Goal: Transaction & Acquisition: Purchase product/service

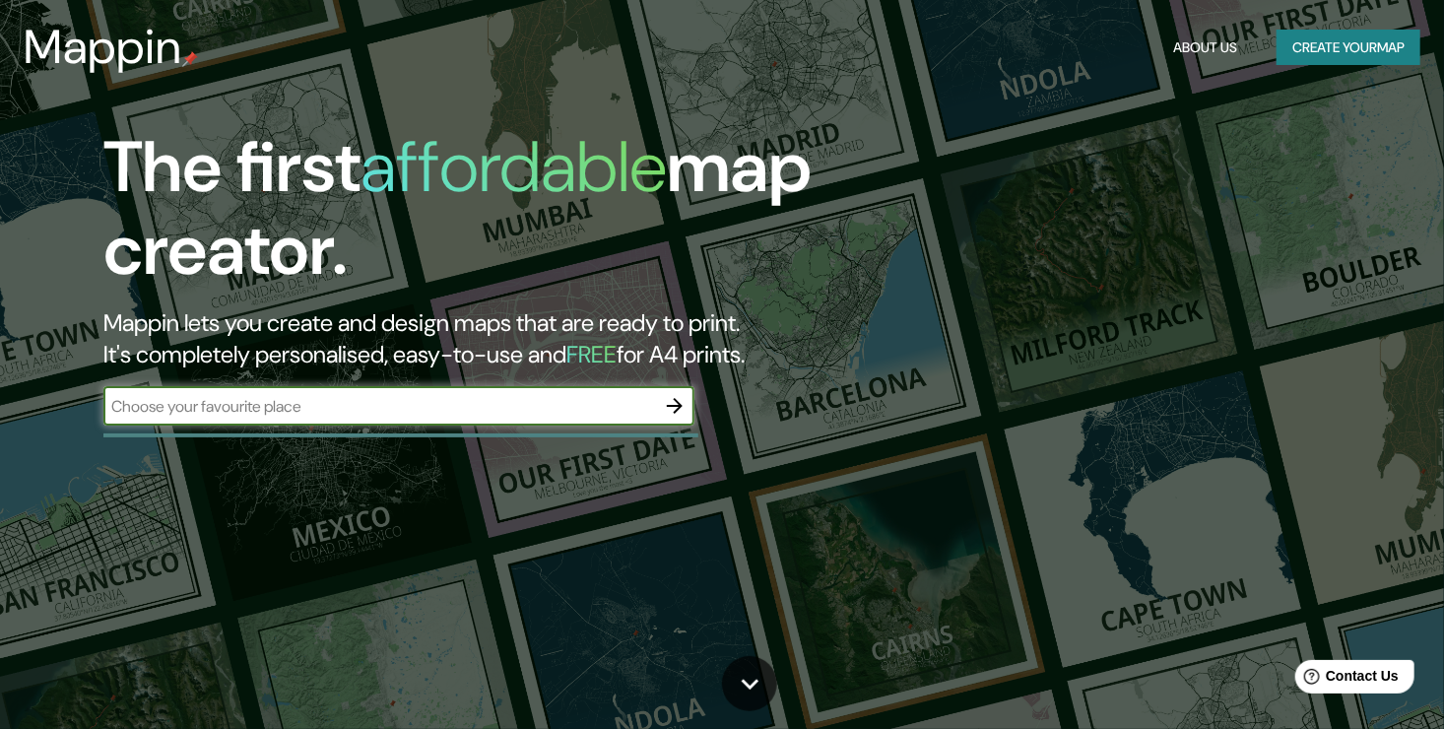
click at [359, 399] on input "text" at bounding box center [379, 406] width 552 height 23
type input "[GEOGRAPHIC_DATA]"
click at [674, 404] on icon "button" at bounding box center [675, 406] width 24 height 24
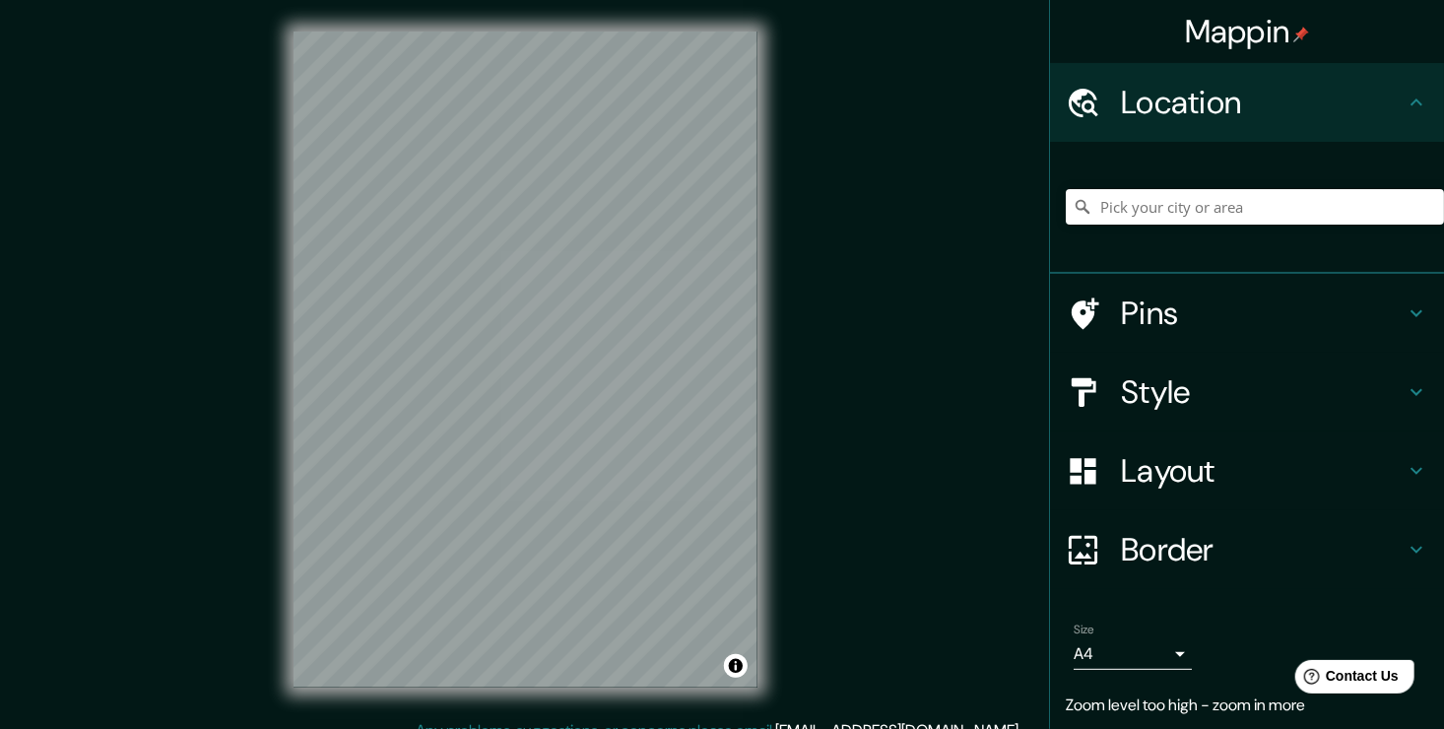
click at [1138, 489] on h4 "Layout" at bounding box center [1263, 470] width 284 height 39
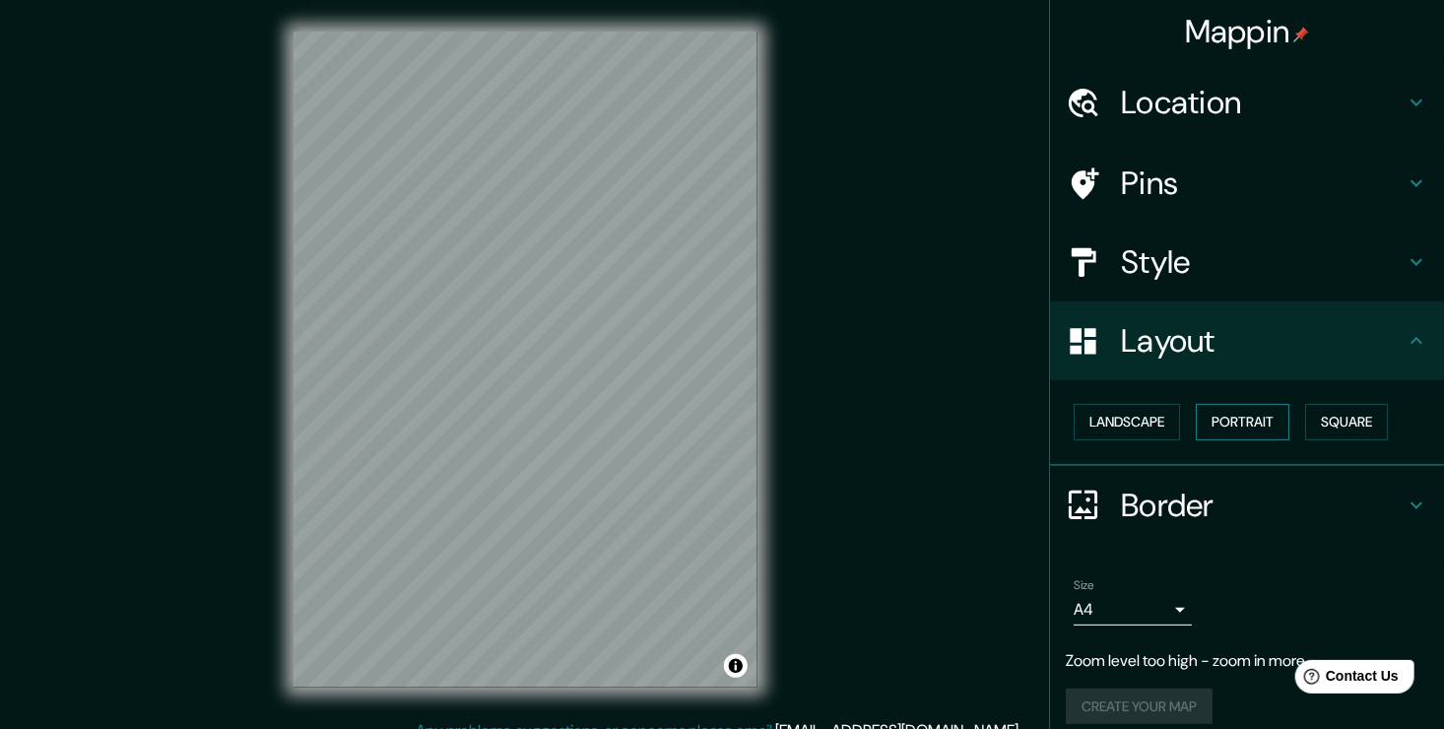
click at [1237, 436] on button "Portrait" at bounding box center [1243, 422] width 94 height 36
click at [1144, 419] on button "Landscape" at bounding box center [1127, 422] width 106 height 36
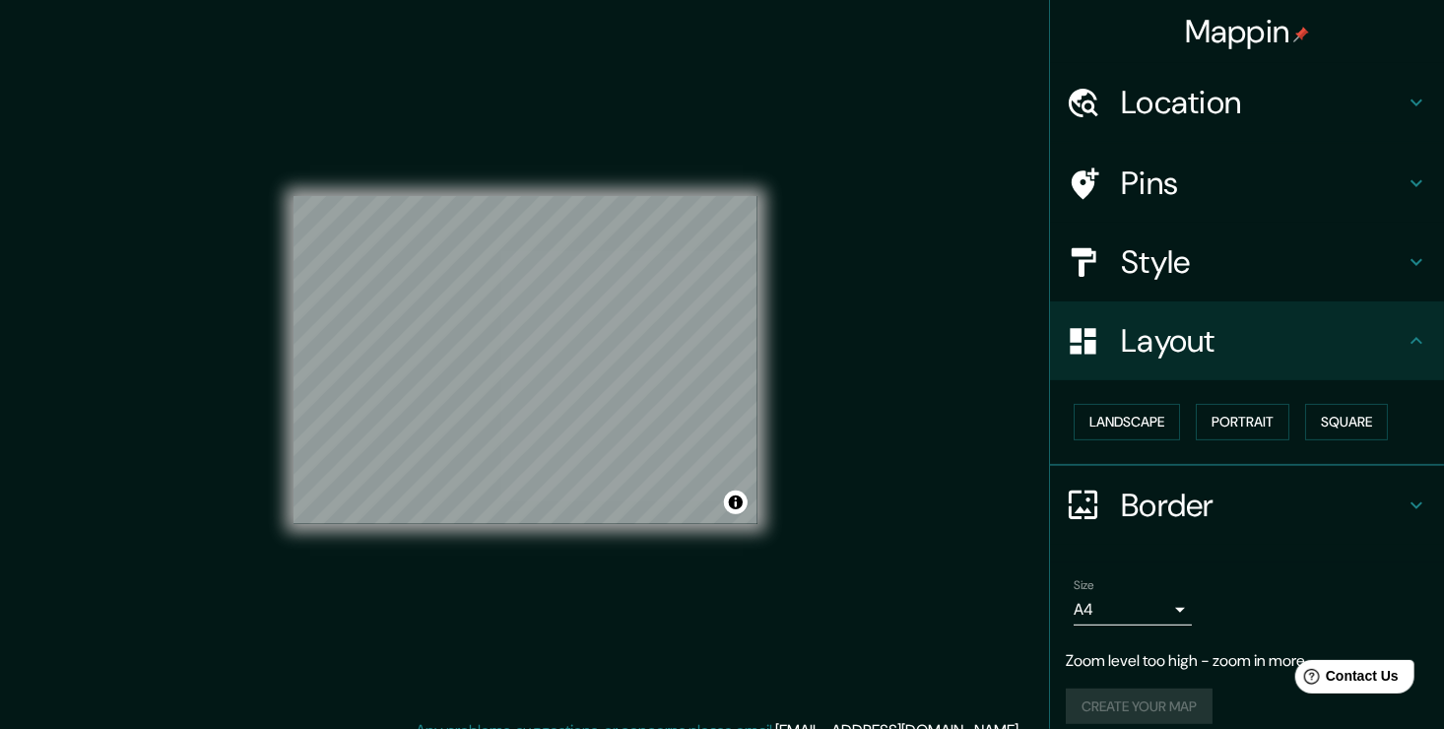
click at [1166, 261] on h4 "Style" at bounding box center [1263, 261] width 284 height 39
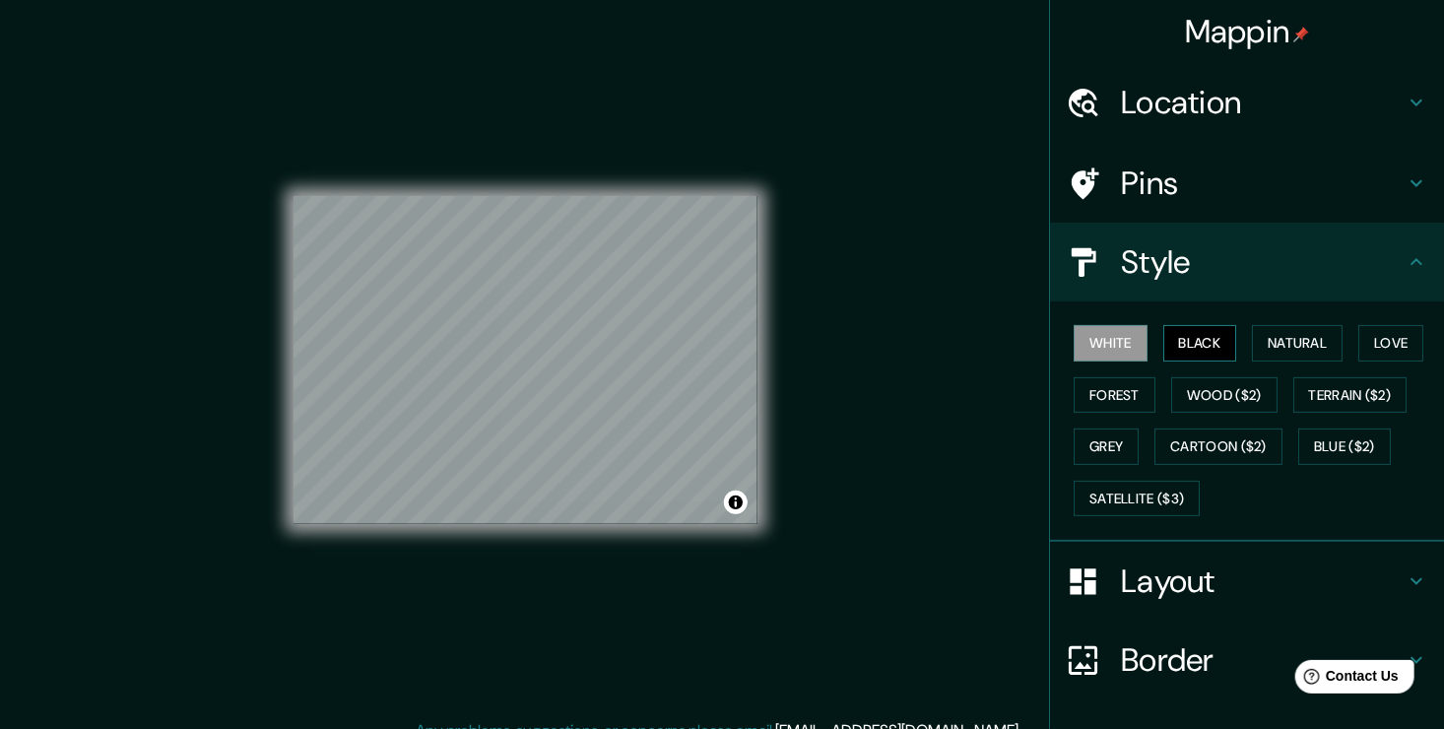
click at [1171, 332] on button "Black" at bounding box center [1200, 343] width 74 height 36
click at [1290, 337] on button "Natural" at bounding box center [1297, 343] width 91 height 36
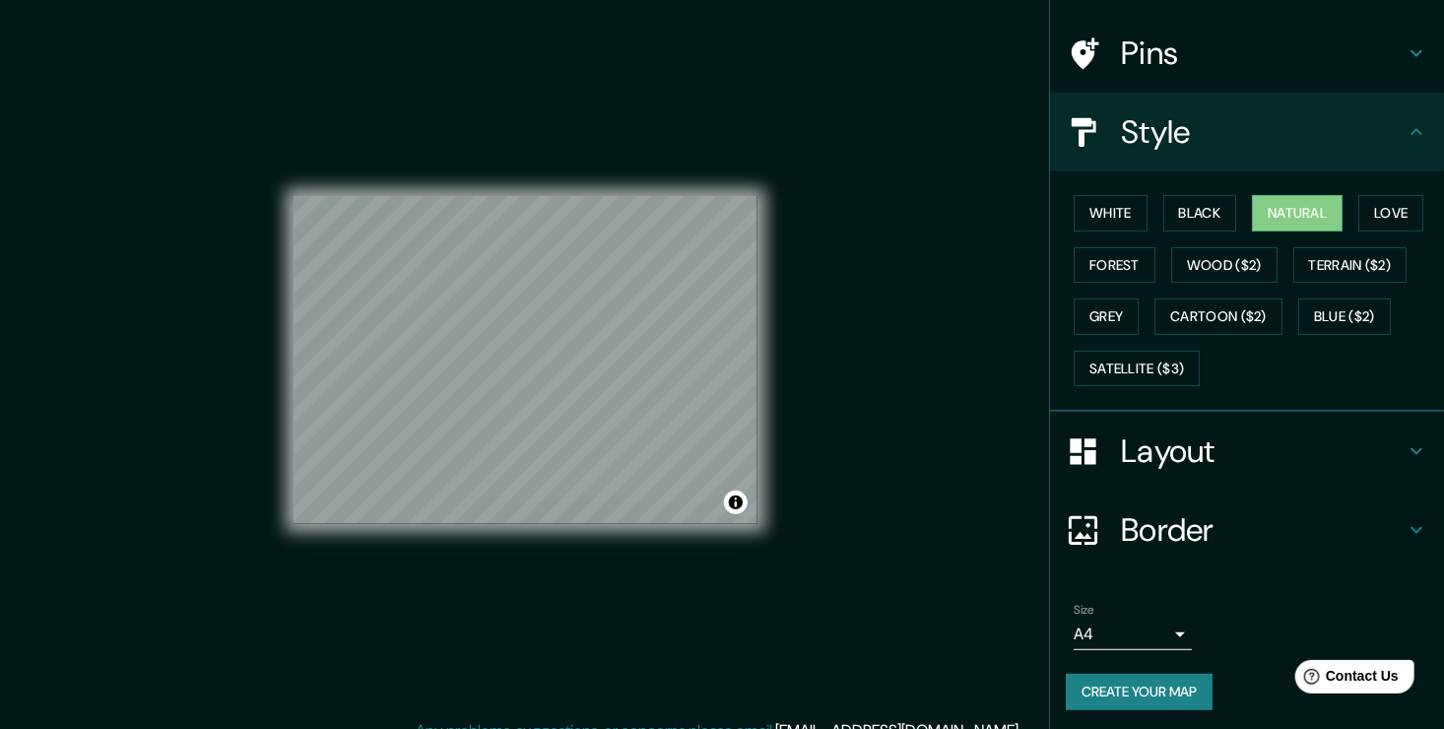
scroll to position [131, 0]
click at [1112, 211] on button "White" at bounding box center [1111, 212] width 74 height 36
click at [555, 377] on div at bounding box center [559, 379] width 16 height 16
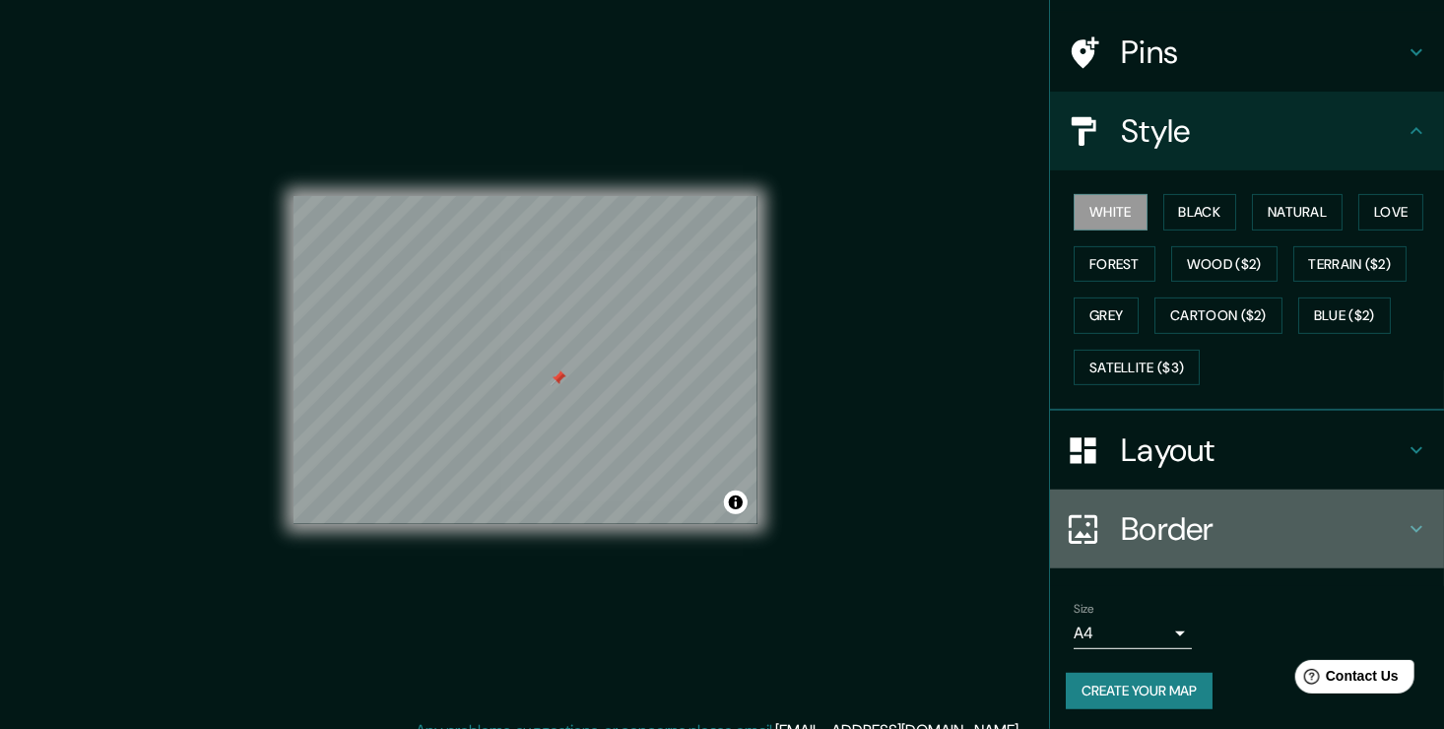
click at [1077, 515] on icon at bounding box center [1083, 529] width 34 height 34
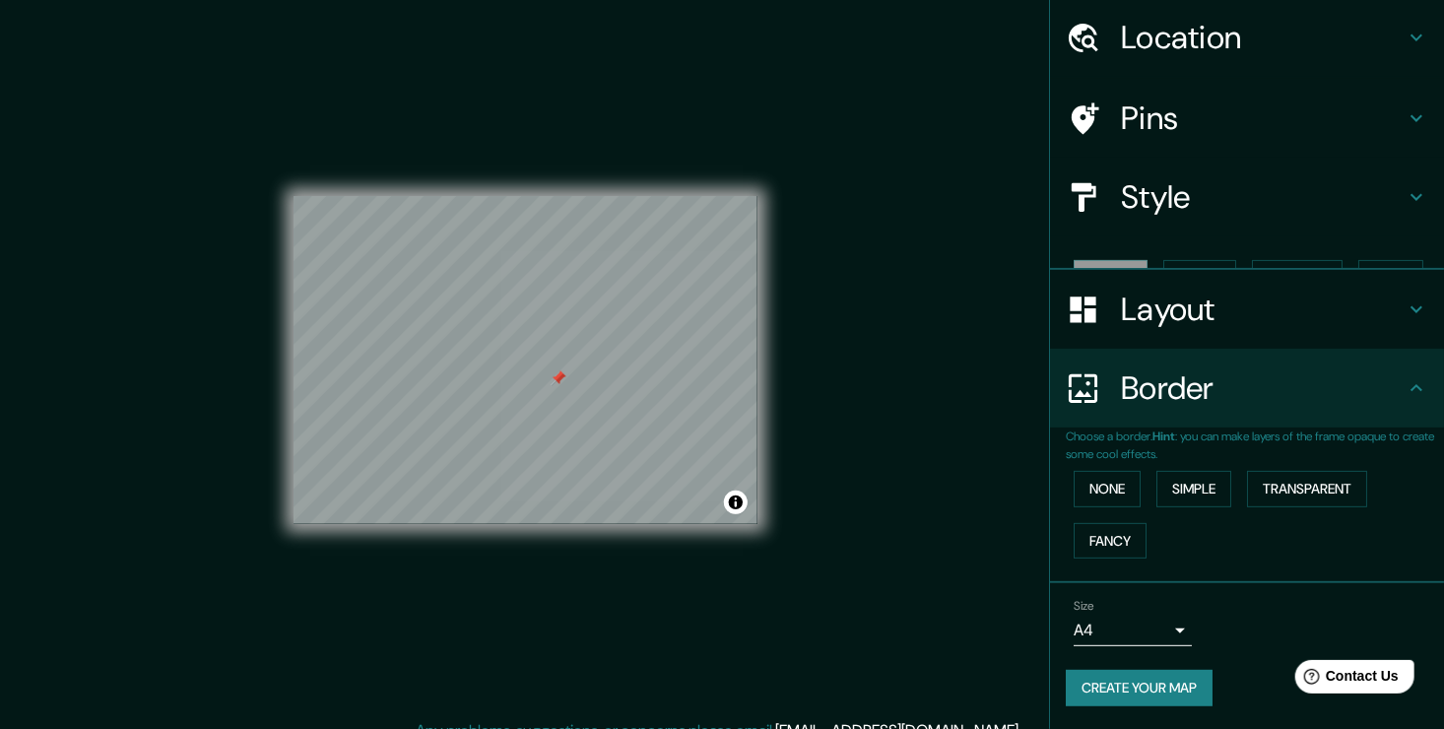
scroll to position [32, 0]
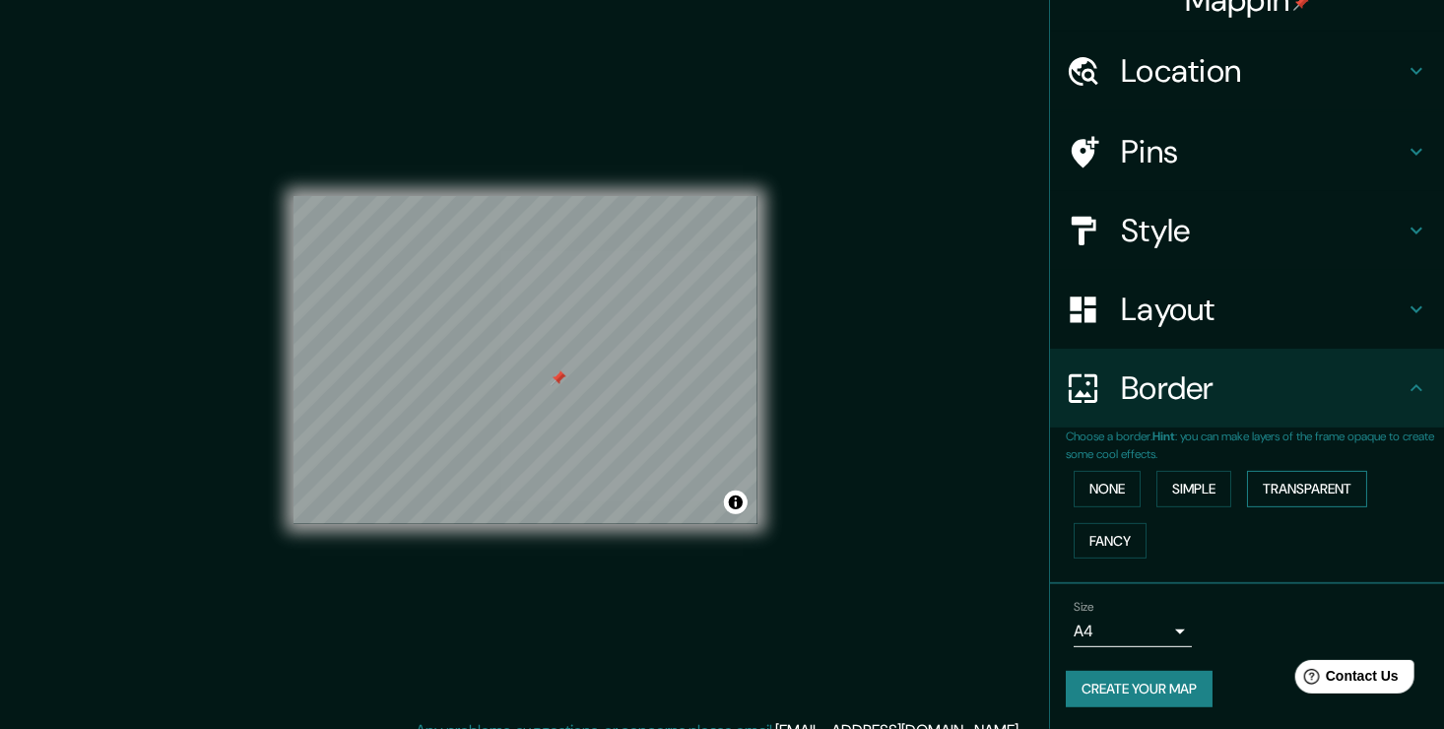
click at [1247, 492] on button "Transparent" at bounding box center [1307, 489] width 120 height 36
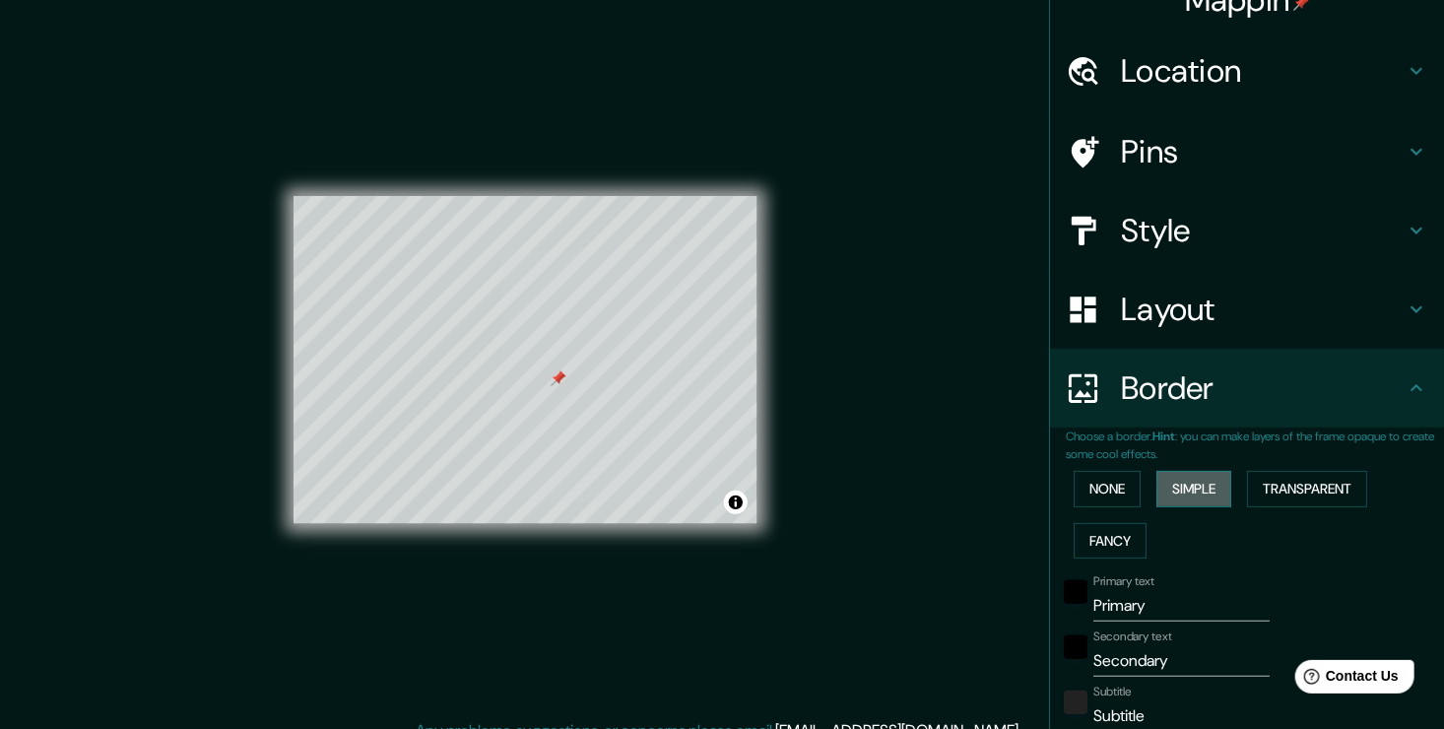
click at [1207, 489] on button "Simple" at bounding box center [1193, 489] width 75 height 36
click at [1108, 491] on button "None" at bounding box center [1107, 489] width 67 height 36
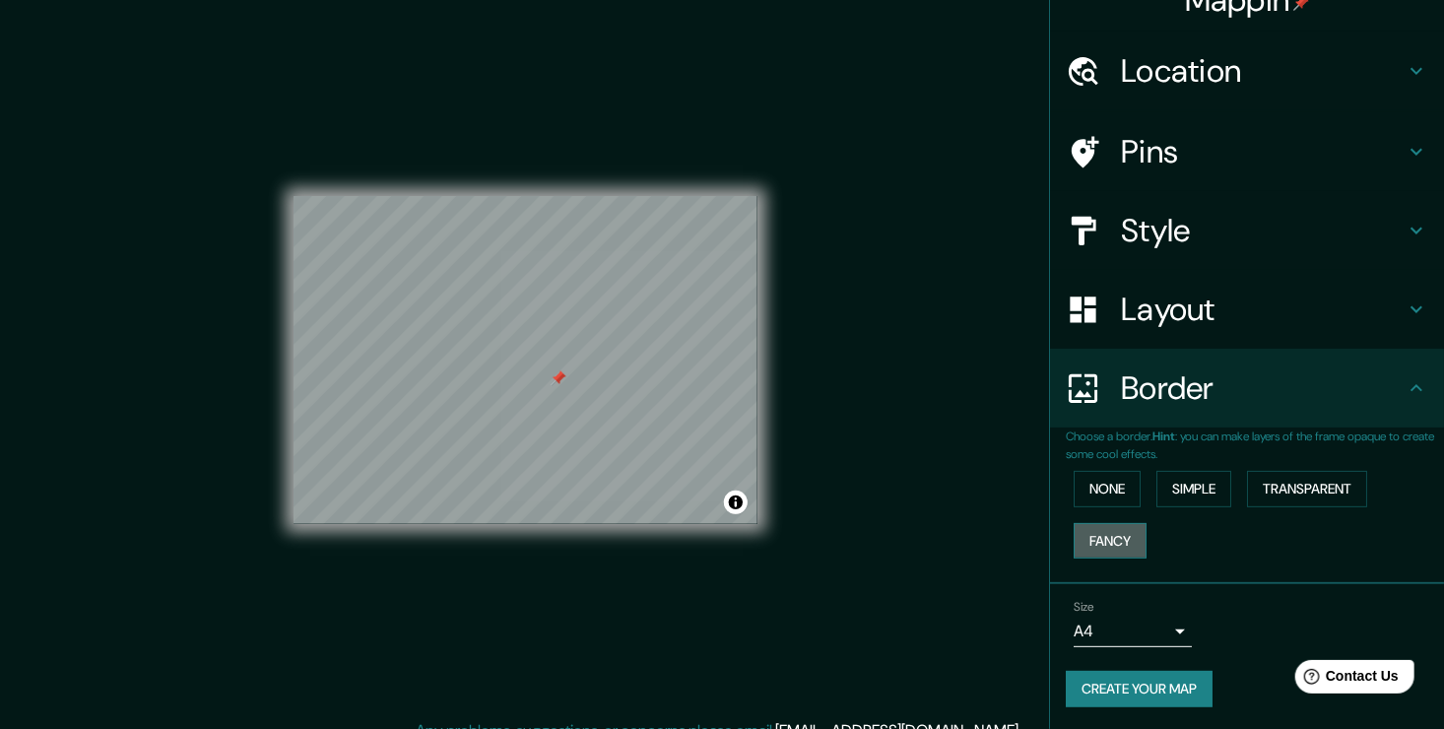
click at [1105, 532] on button "Fancy" at bounding box center [1110, 541] width 73 height 36
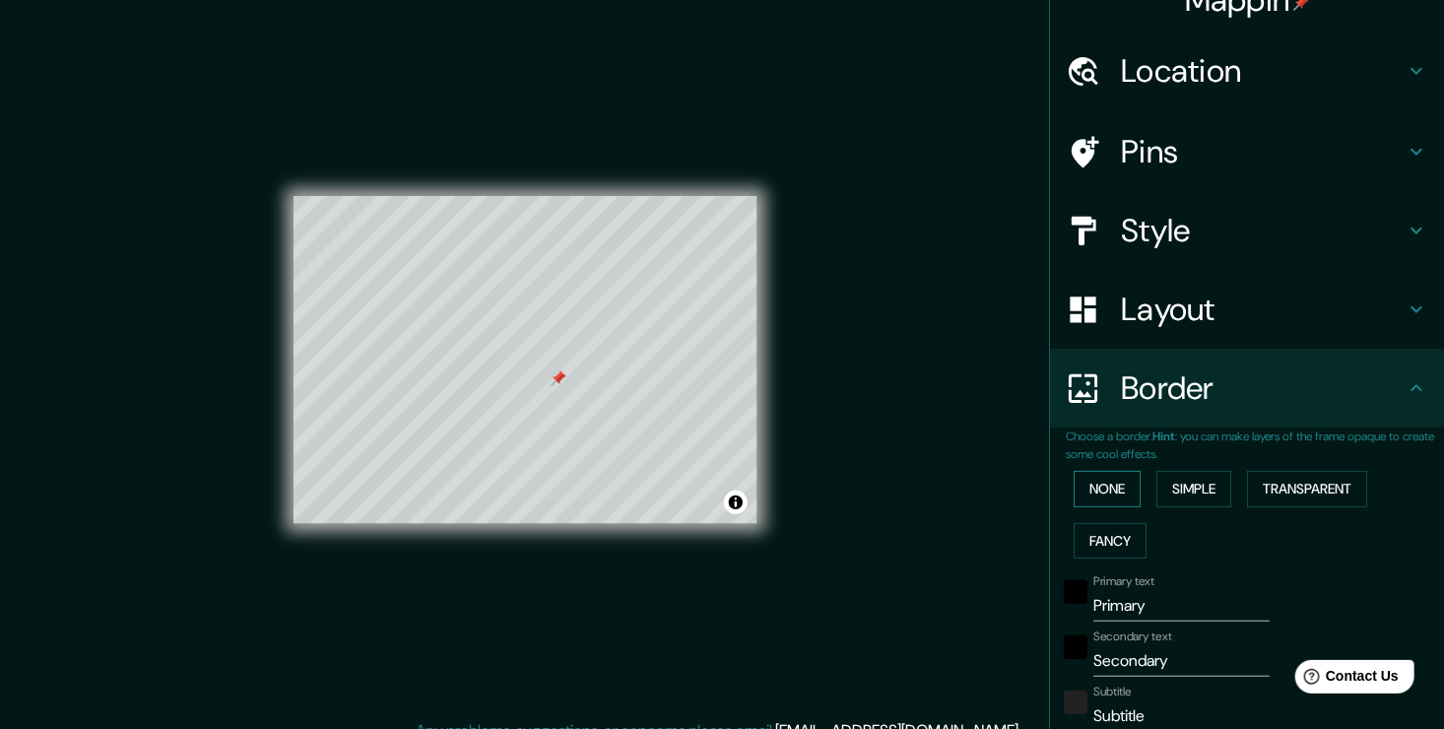
click at [1092, 486] on button "None" at bounding box center [1107, 489] width 67 height 36
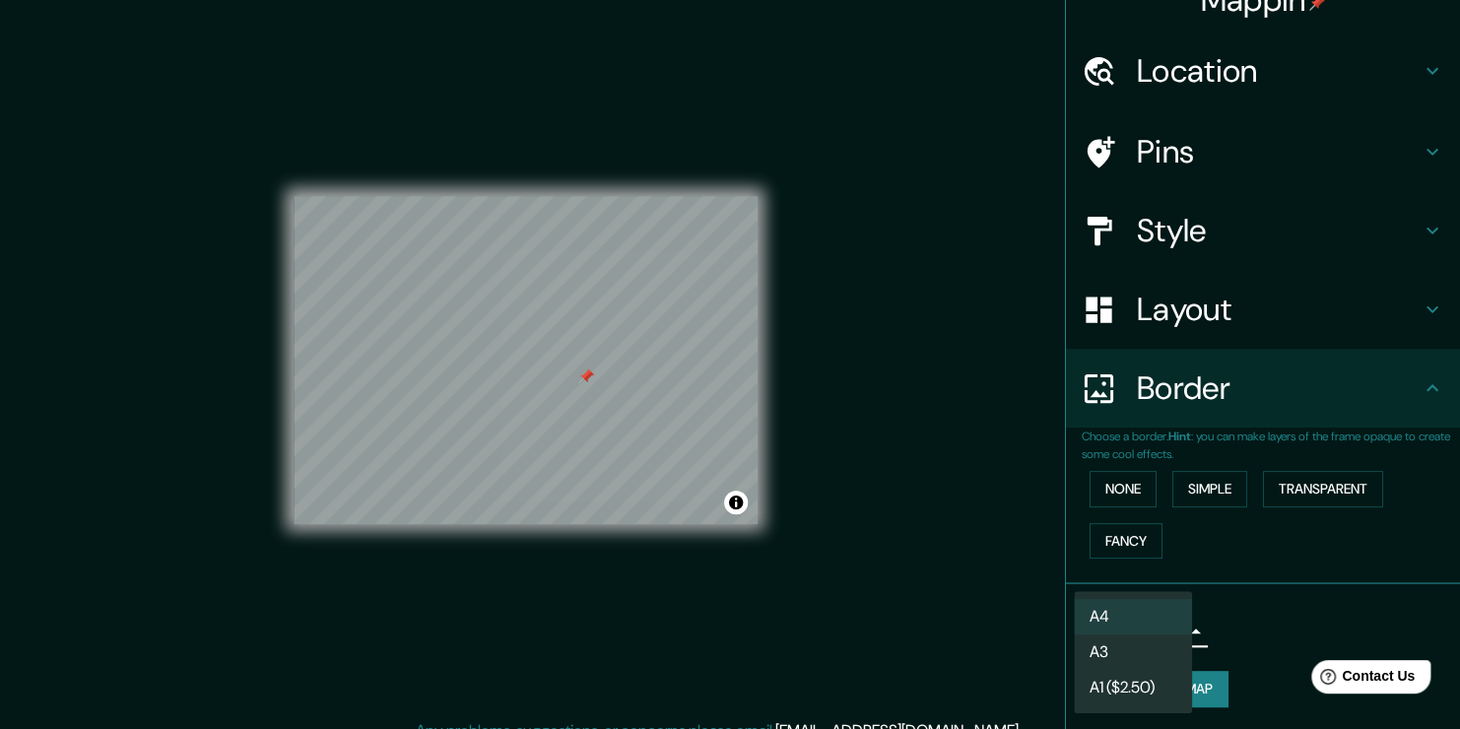
click at [1166, 629] on body "Mappin Location Pins Style Layout Border Choose a border. Hint : you can make l…" at bounding box center [730, 364] width 1460 height 729
click at [1168, 621] on li "A4" at bounding box center [1133, 616] width 118 height 35
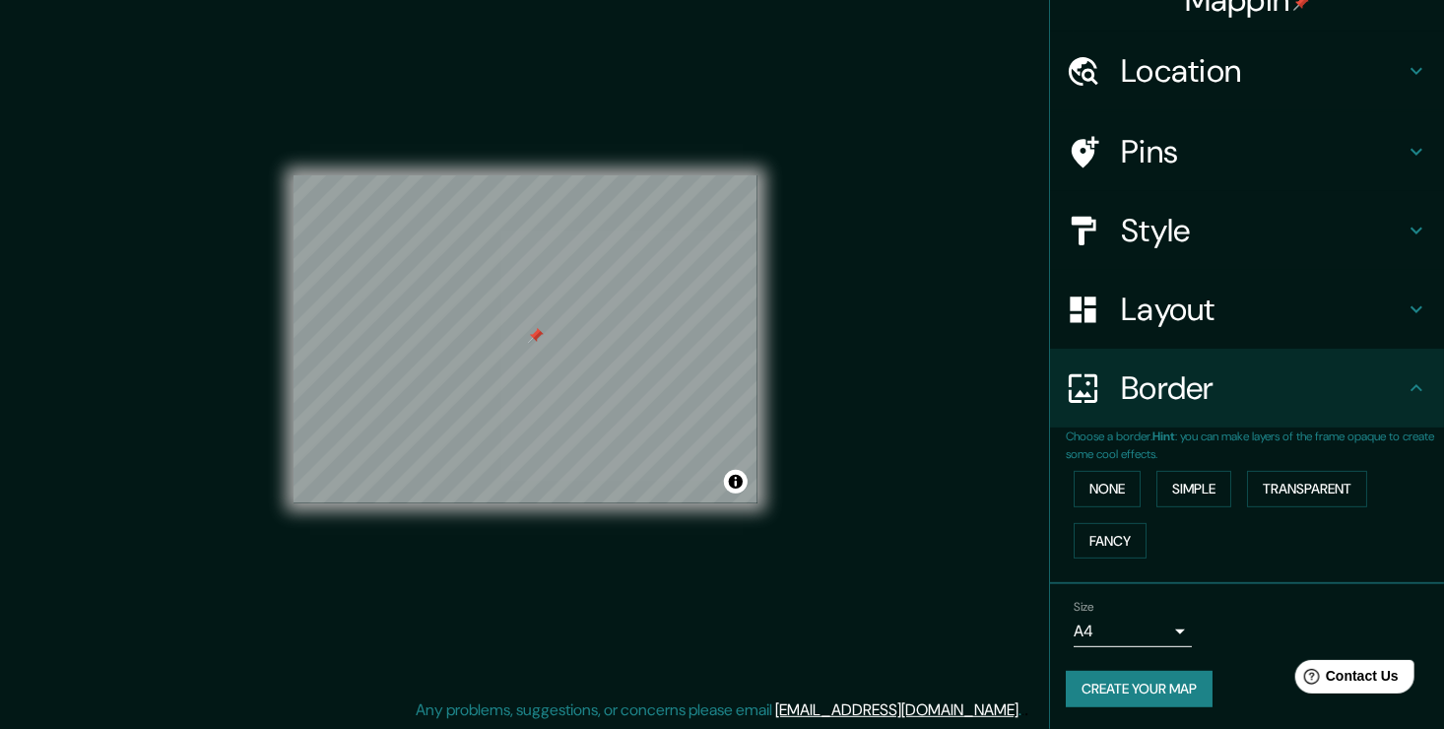
scroll to position [22, 0]
click at [1212, 287] on div "Layout" at bounding box center [1247, 309] width 394 height 79
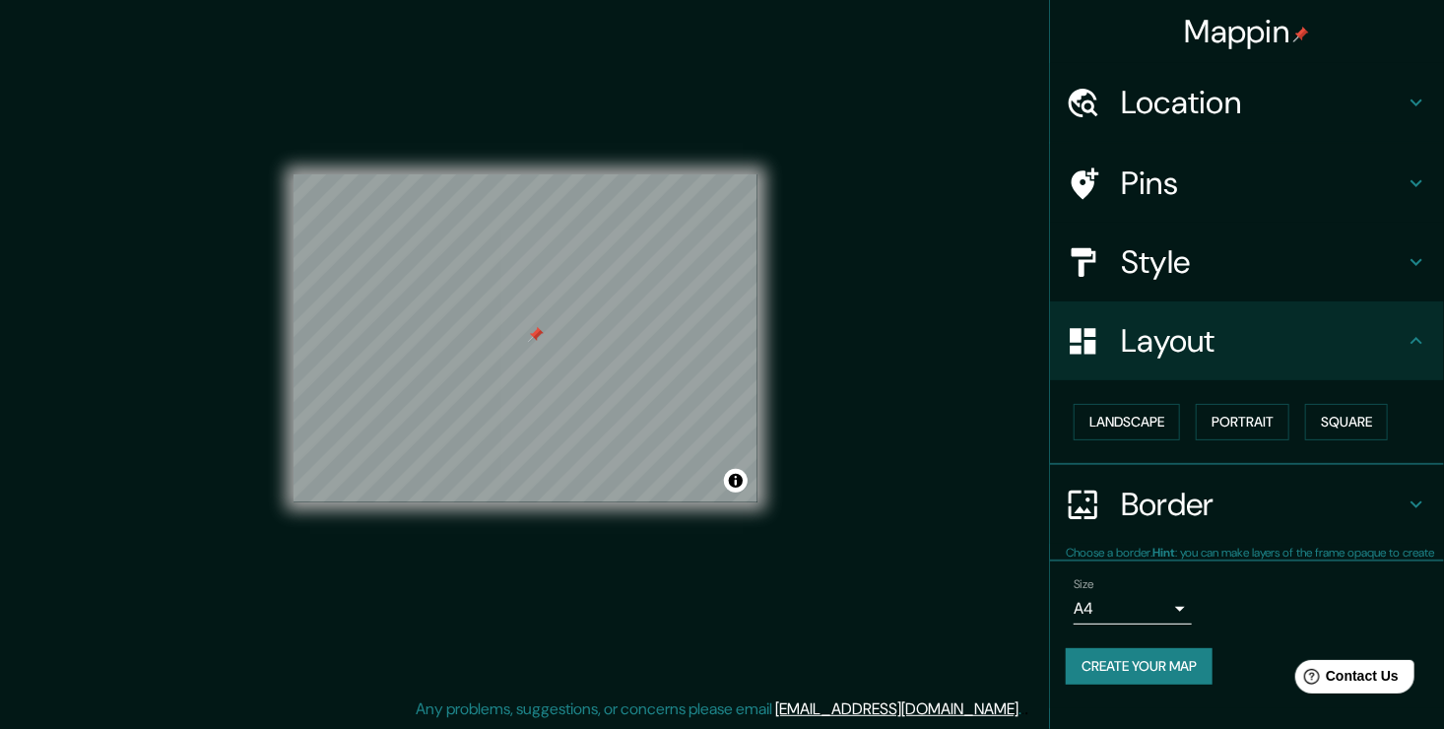
scroll to position [0, 0]
click at [1331, 411] on button "Square" at bounding box center [1346, 422] width 83 height 36
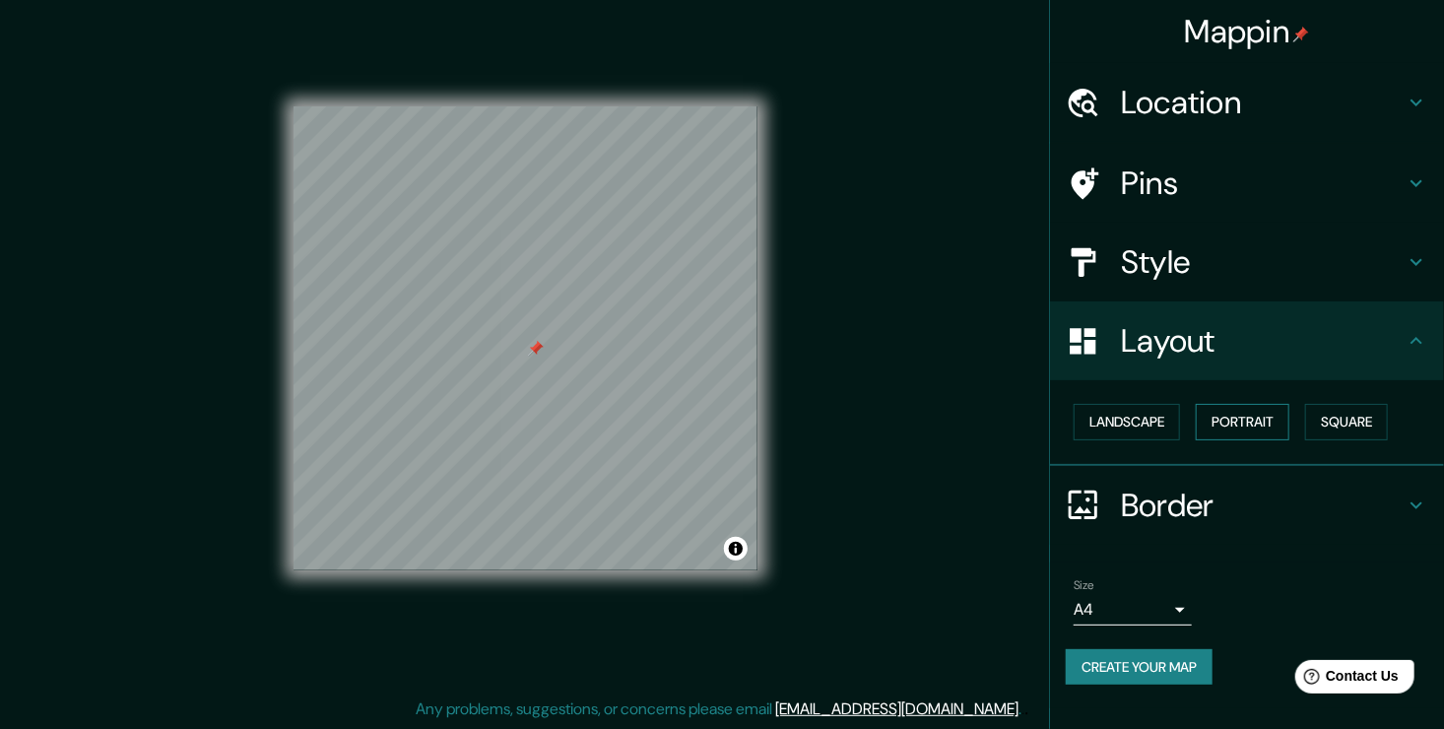
click at [1200, 422] on button "Portrait" at bounding box center [1243, 422] width 94 height 36
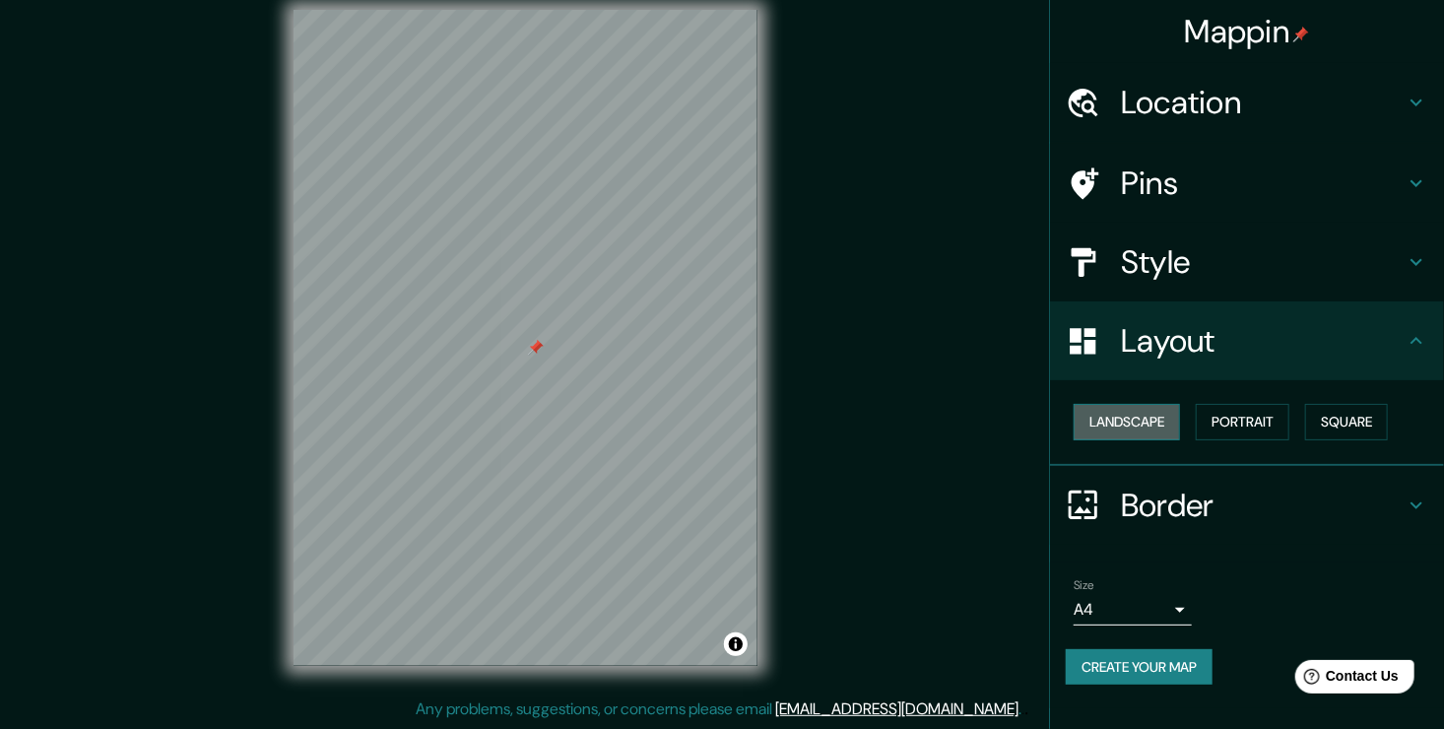
click at [1145, 406] on button "Landscape" at bounding box center [1127, 422] width 106 height 36
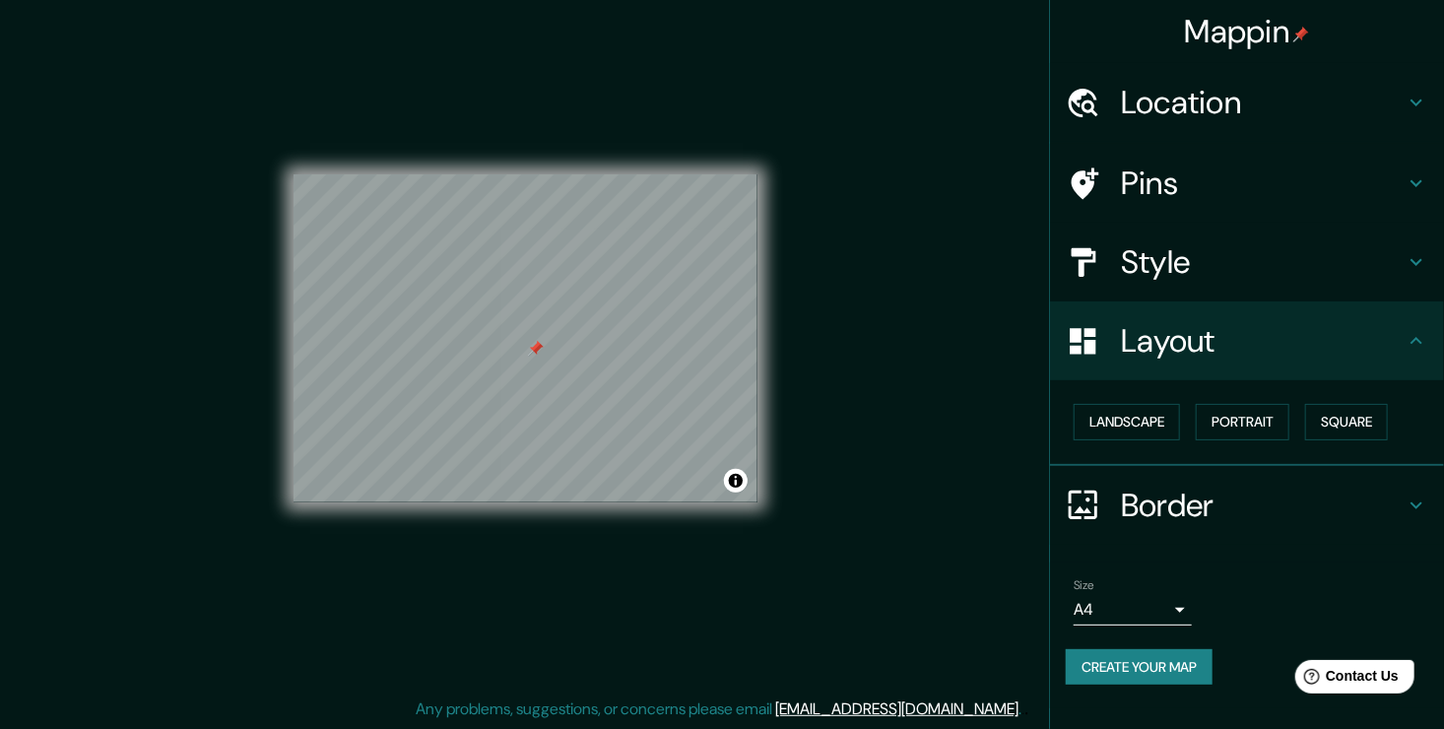
click at [1212, 185] on h4 "Pins" at bounding box center [1263, 182] width 284 height 39
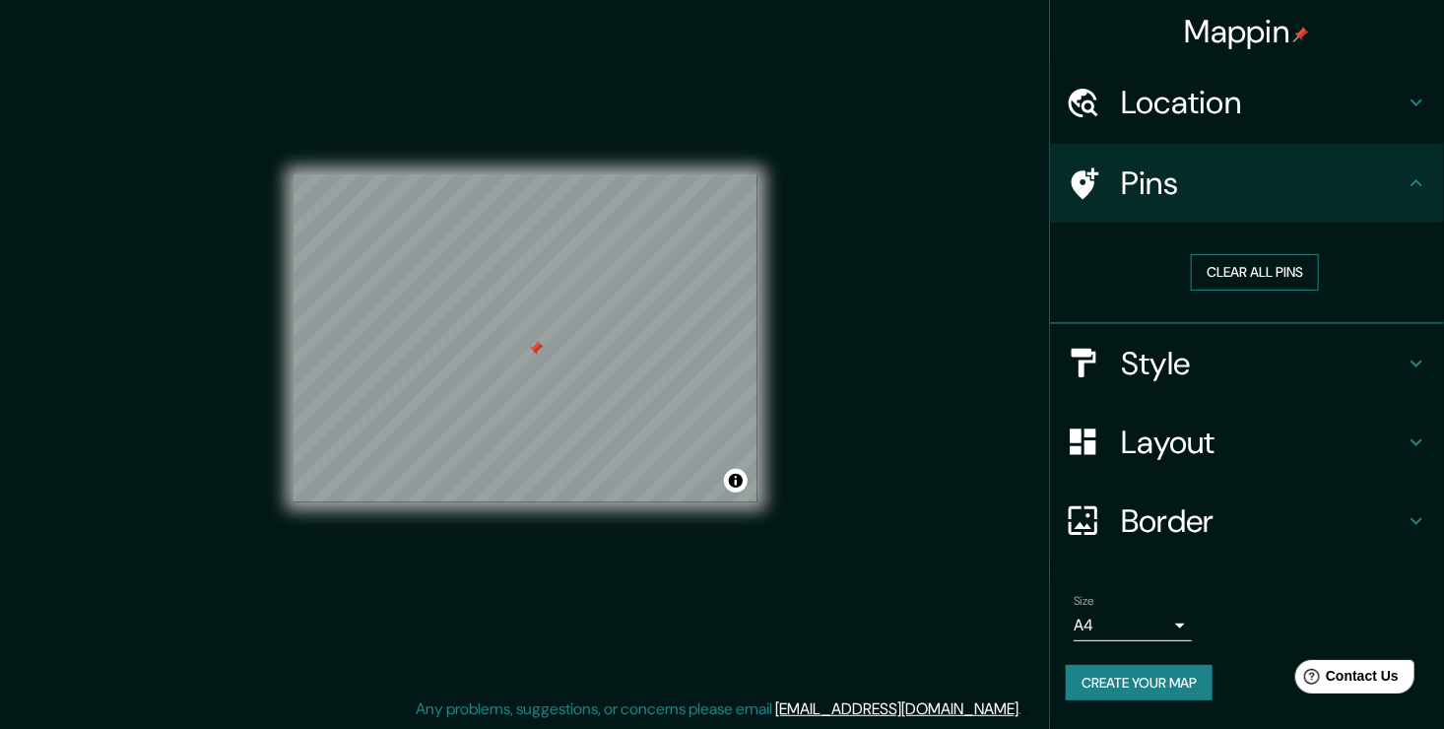
click at [1277, 268] on button "Clear all pins" at bounding box center [1255, 272] width 128 height 36
click at [1168, 107] on h4 "Location" at bounding box center [1263, 102] width 284 height 39
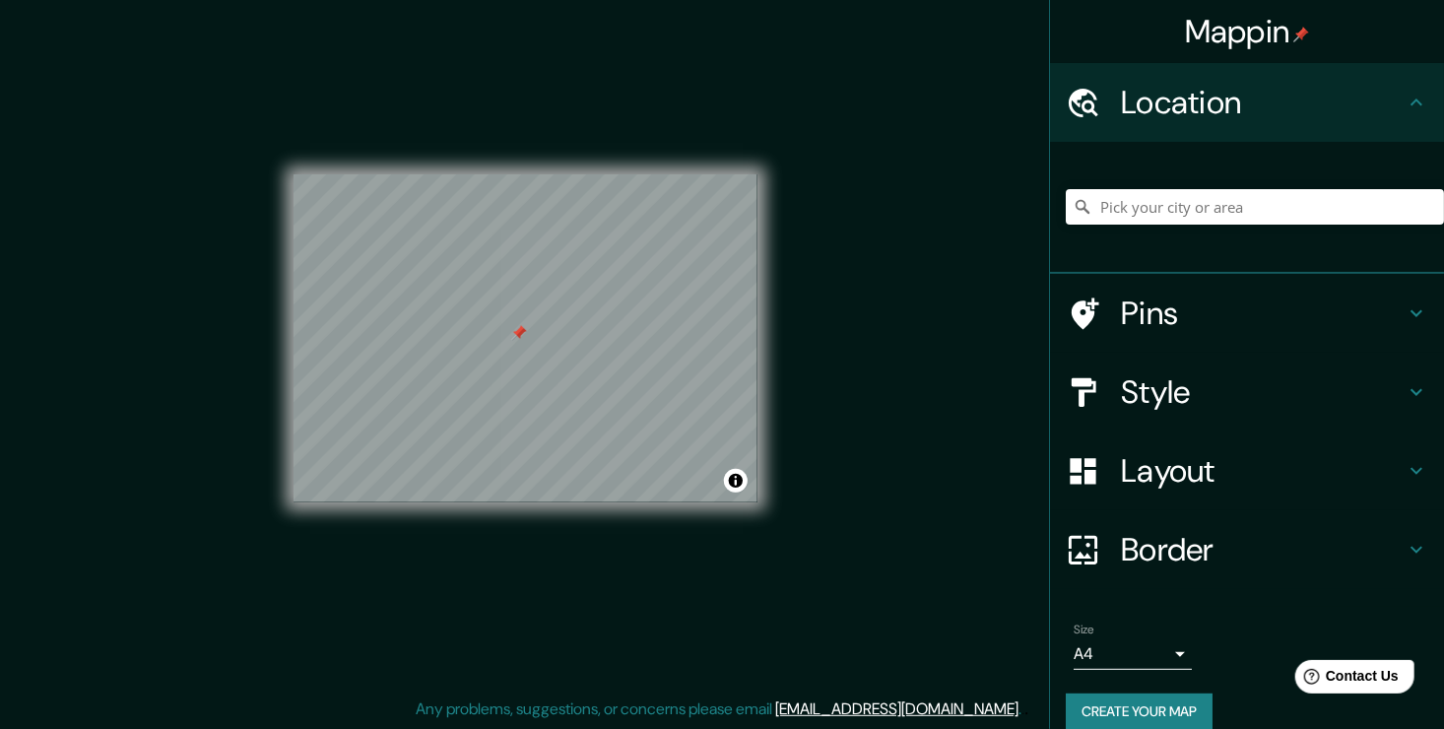
click at [1168, 107] on h4 "Location" at bounding box center [1263, 102] width 284 height 39
click at [1096, 406] on div at bounding box center [1093, 392] width 55 height 34
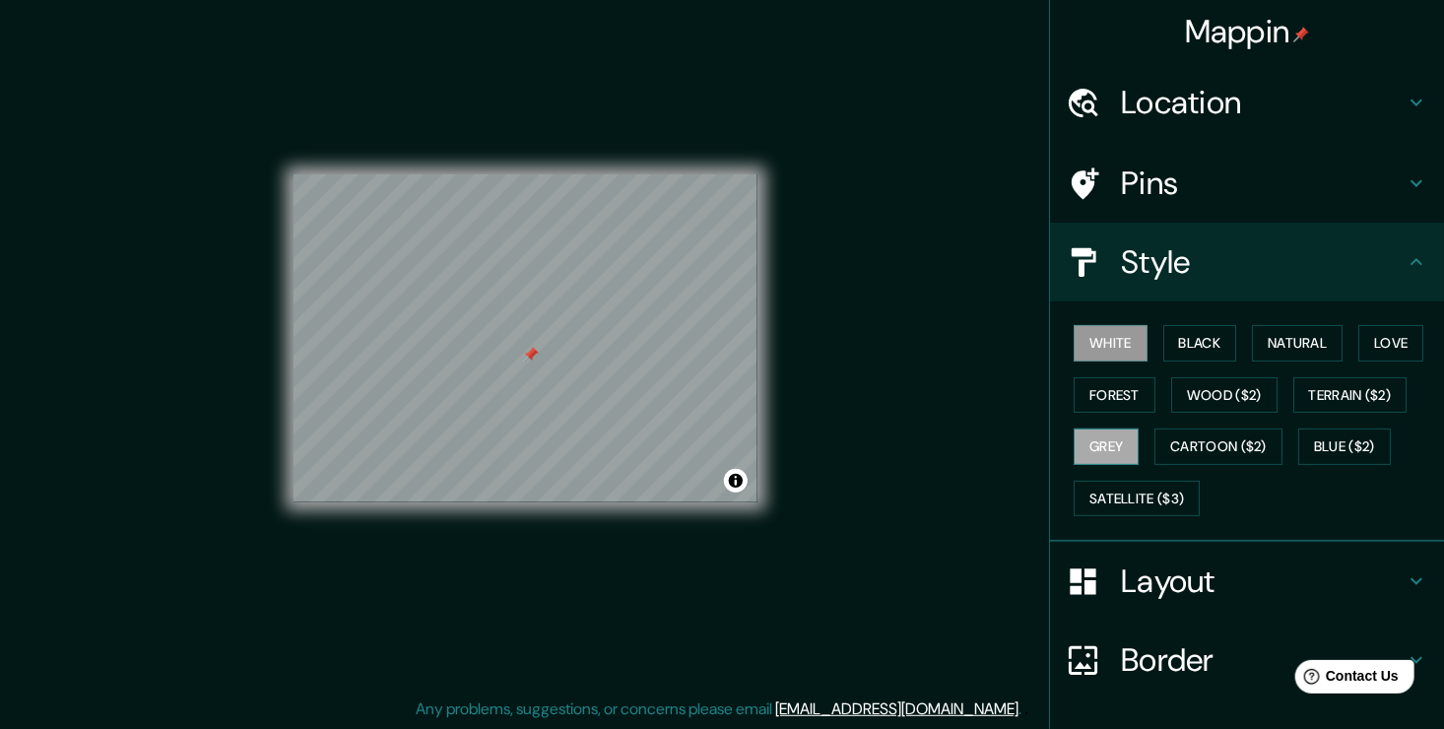
click at [1090, 446] on button "Grey" at bounding box center [1106, 446] width 65 height 36
click at [1092, 402] on button "Forest" at bounding box center [1115, 395] width 82 height 36
click at [1104, 348] on button "White" at bounding box center [1111, 343] width 74 height 36
click at [1183, 353] on button "Black" at bounding box center [1200, 343] width 74 height 36
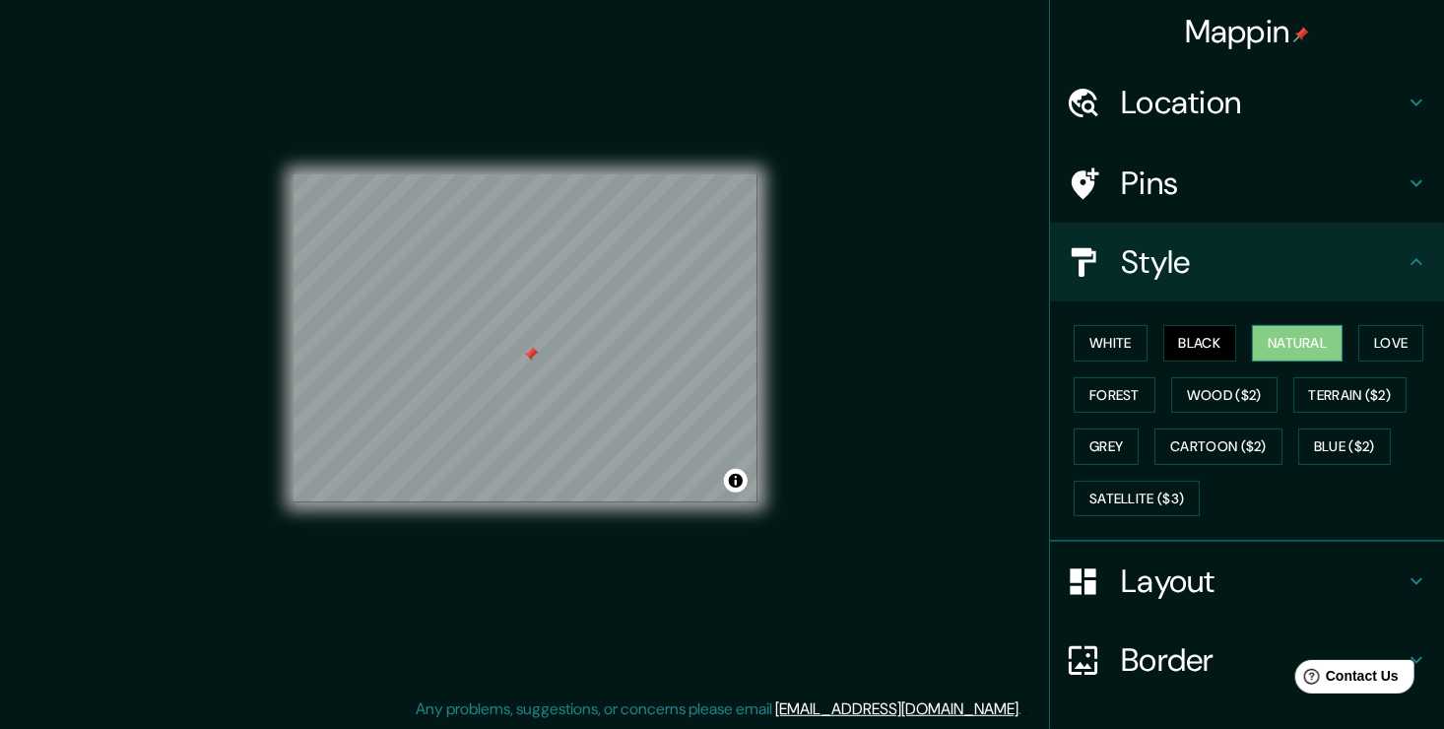
click at [1317, 347] on button "Natural" at bounding box center [1297, 343] width 91 height 36
click at [1365, 343] on button "Love" at bounding box center [1390, 343] width 65 height 36
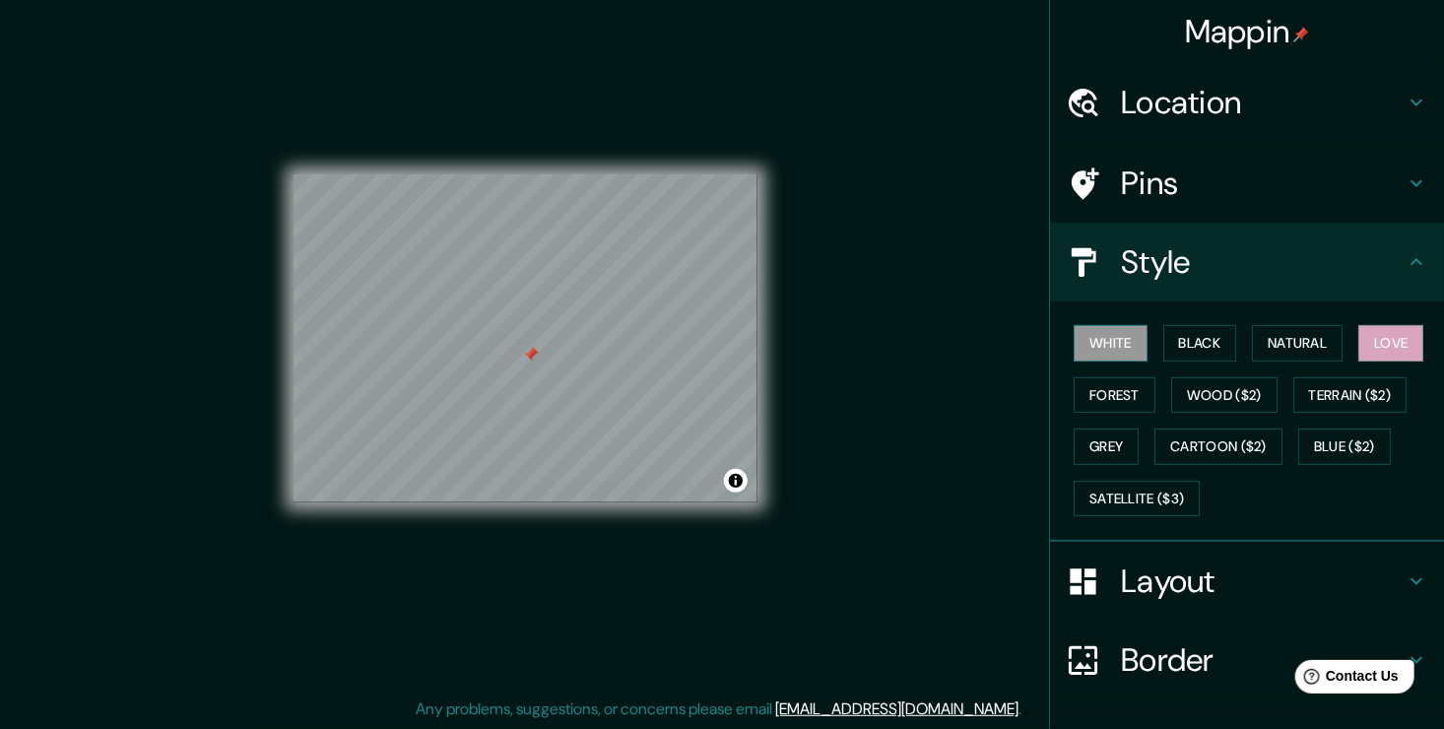
click at [1096, 339] on button "White" at bounding box center [1111, 343] width 74 height 36
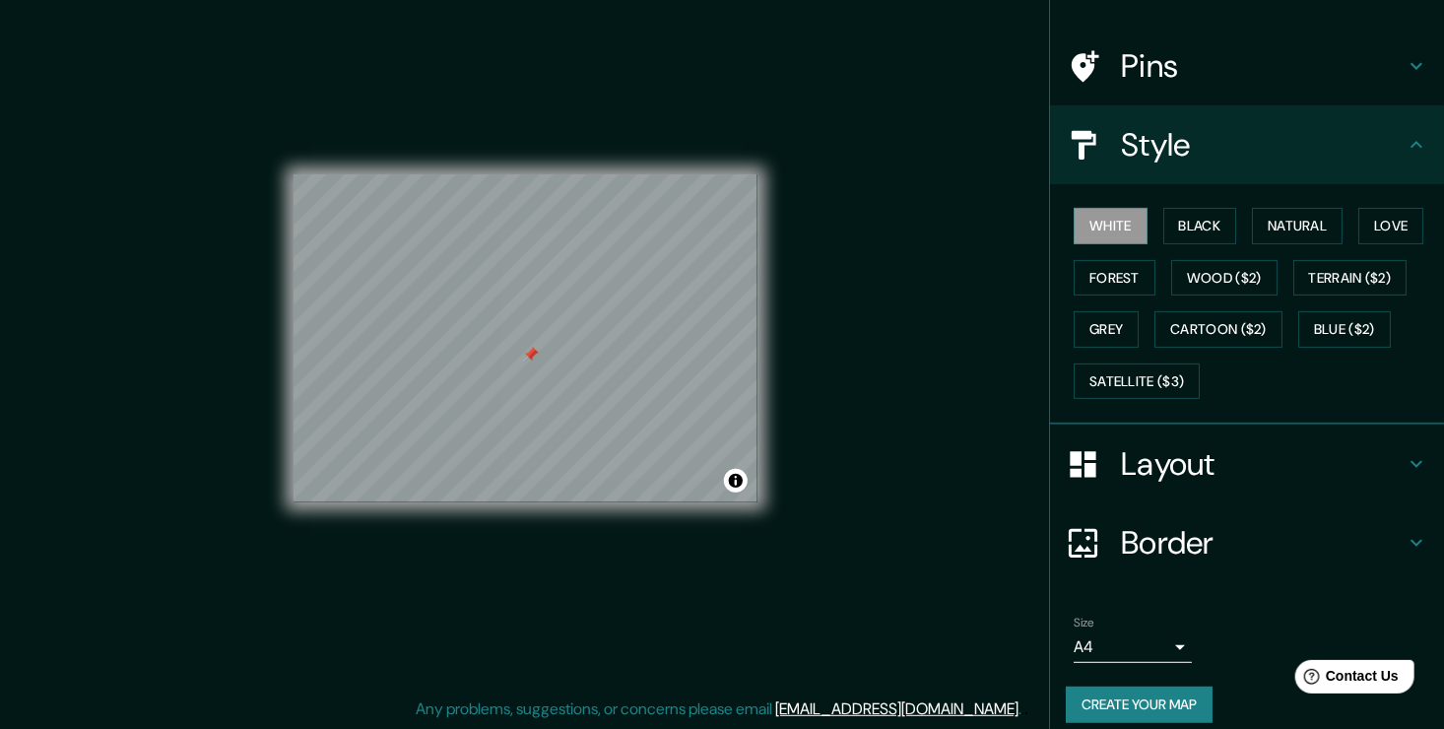
scroll to position [131, 0]
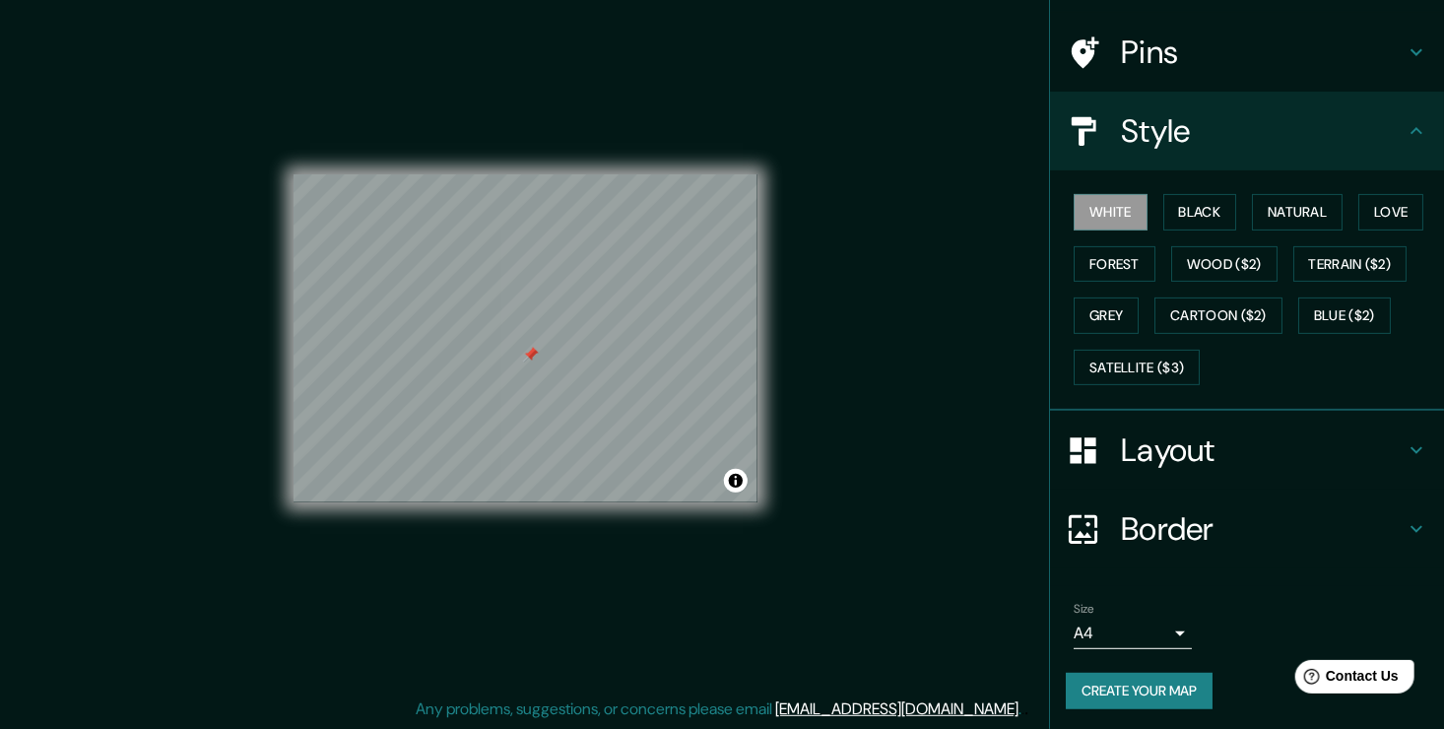
click at [1163, 688] on button "Create your map" at bounding box center [1139, 691] width 147 height 36
click at [1160, 684] on button "Create your map" at bounding box center [1139, 691] width 147 height 36
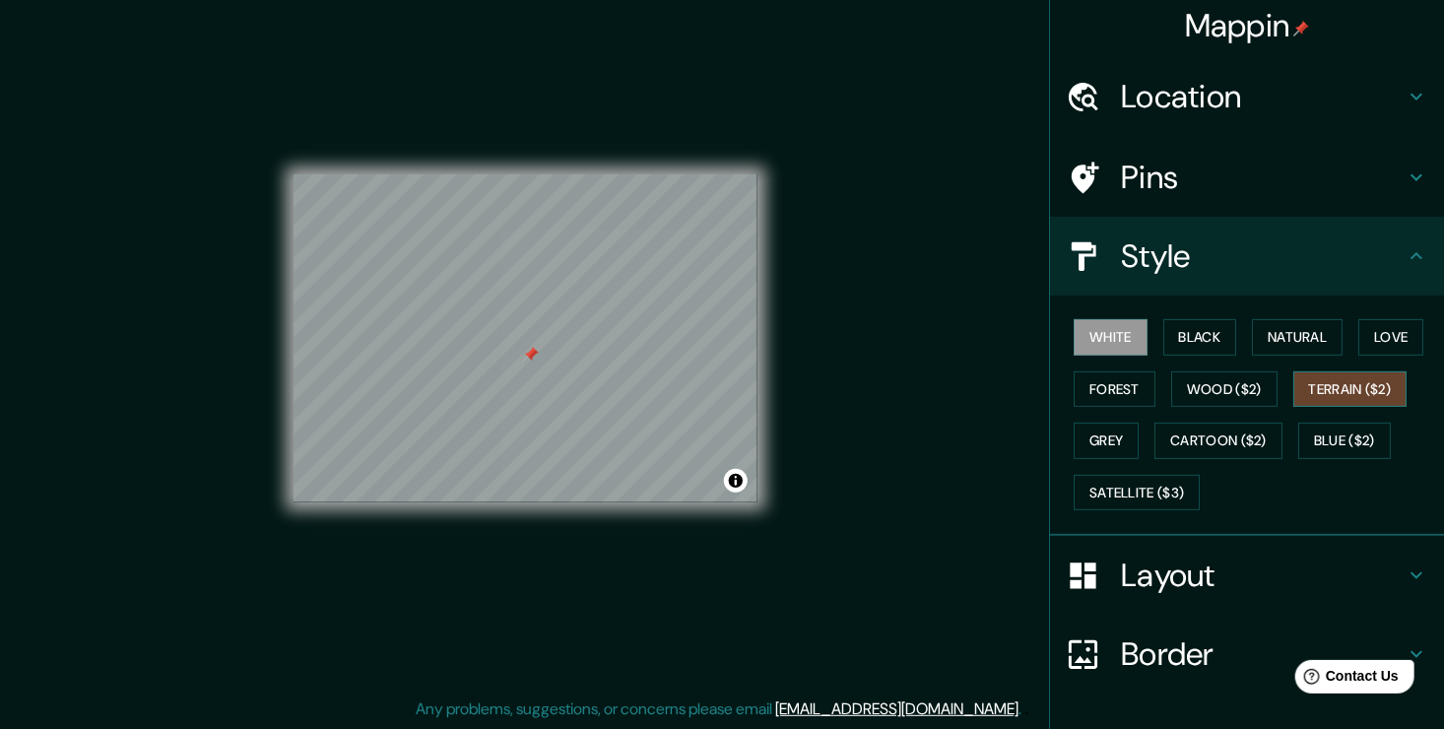
scroll to position [0, 0]
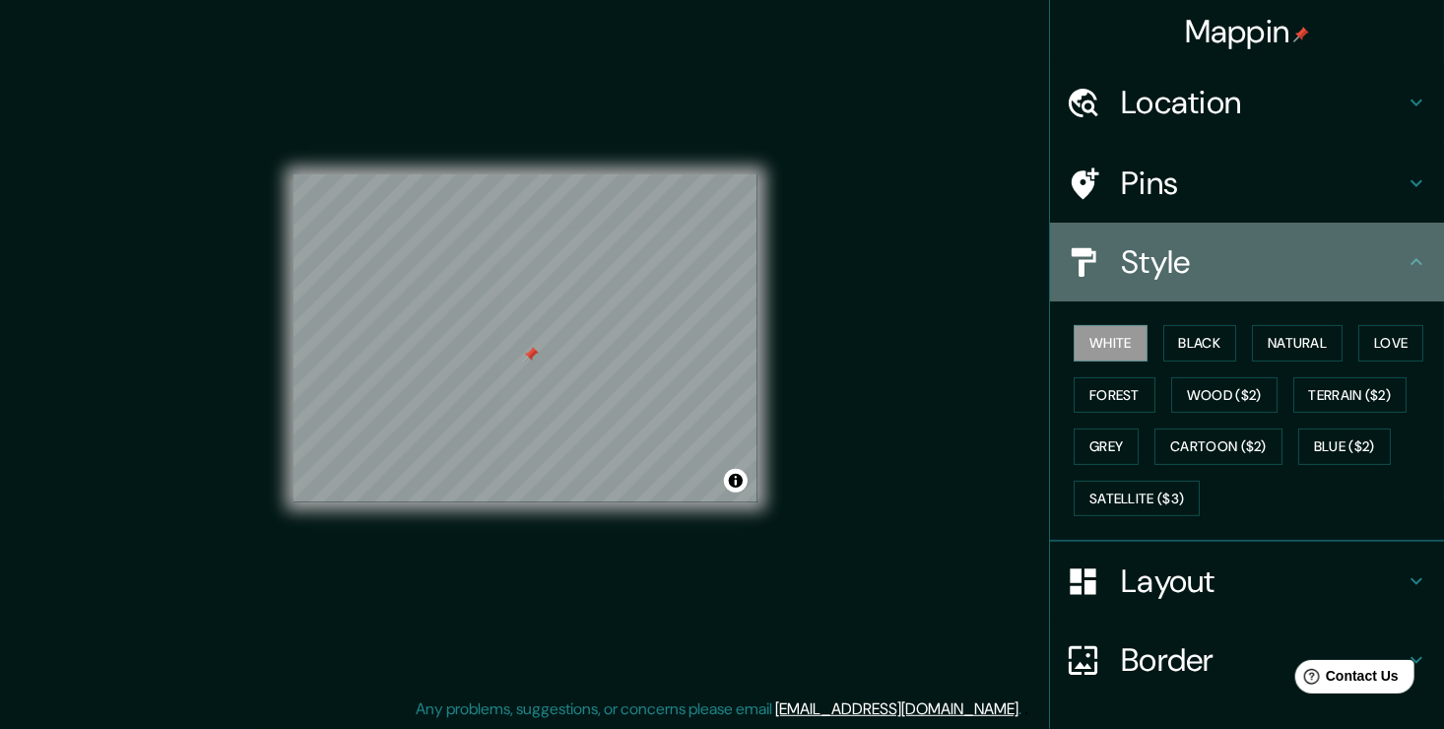
click at [1345, 242] on h4 "Style" at bounding box center [1263, 261] width 284 height 39
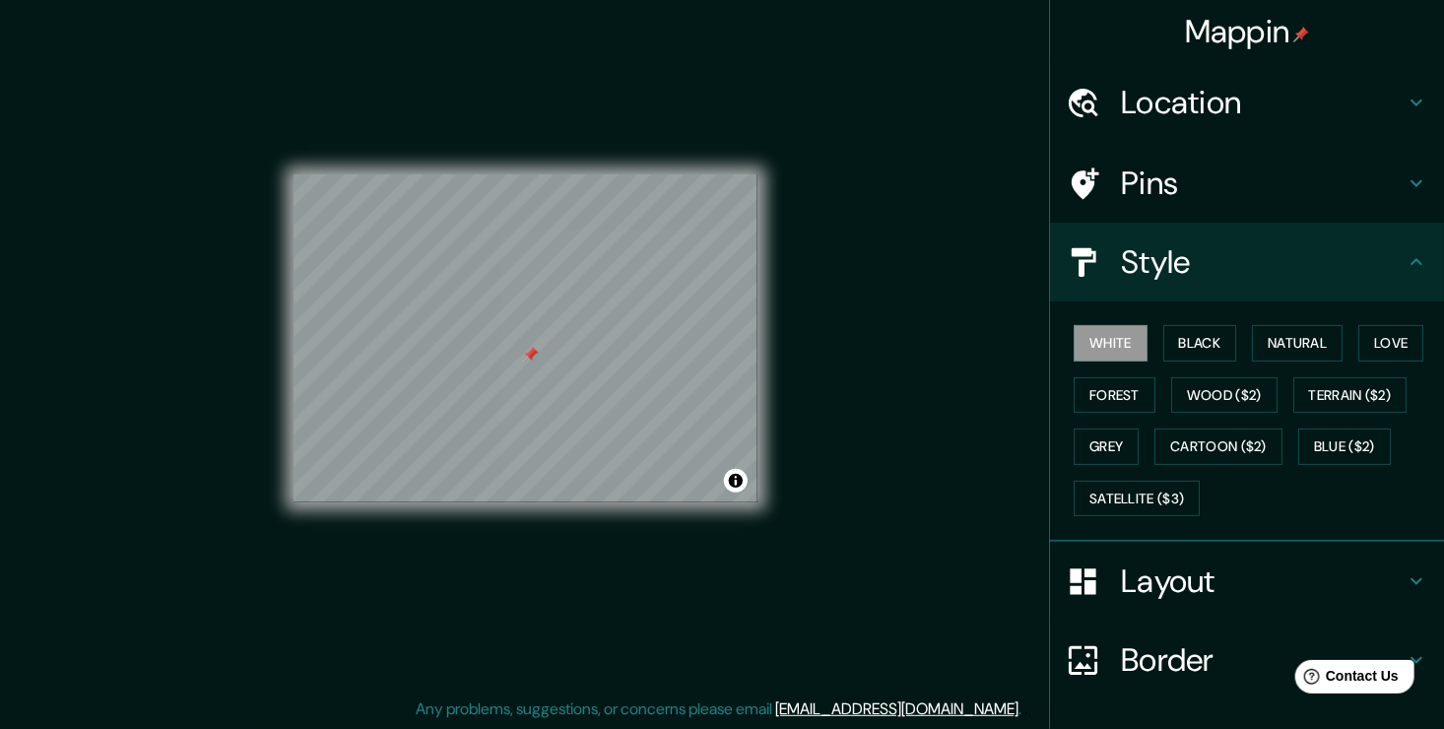
click at [1405, 254] on icon at bounding box center [1417, 262] width 24 height 24
click at [1427, 263] on div "Style" at bounding box center [1247, 262] width 394 height 79
click at [1405, 260] on icon at bounding box center [1417, 262] width 24 height 24
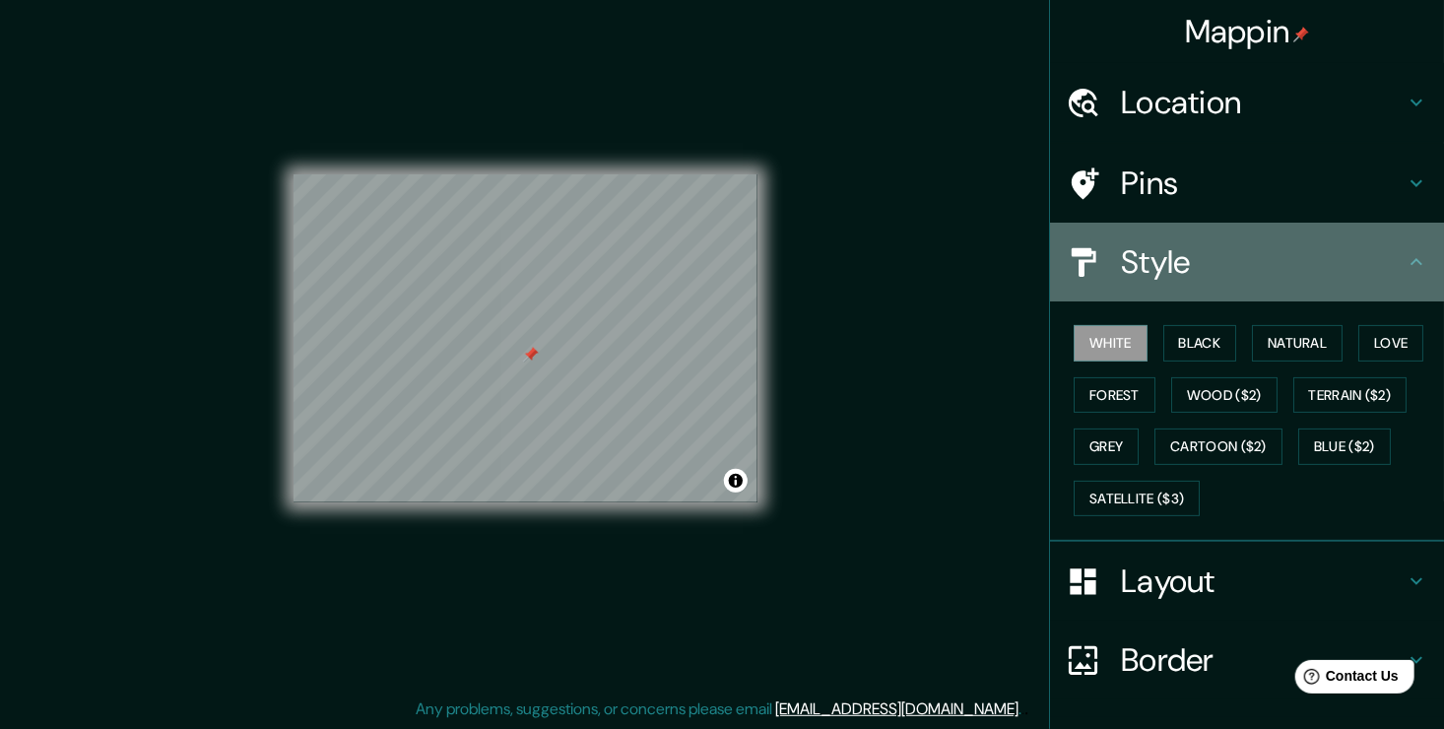
click at [1236, 253] on h4 "Style" at bounding box center [1263, 261] width 284 height 39
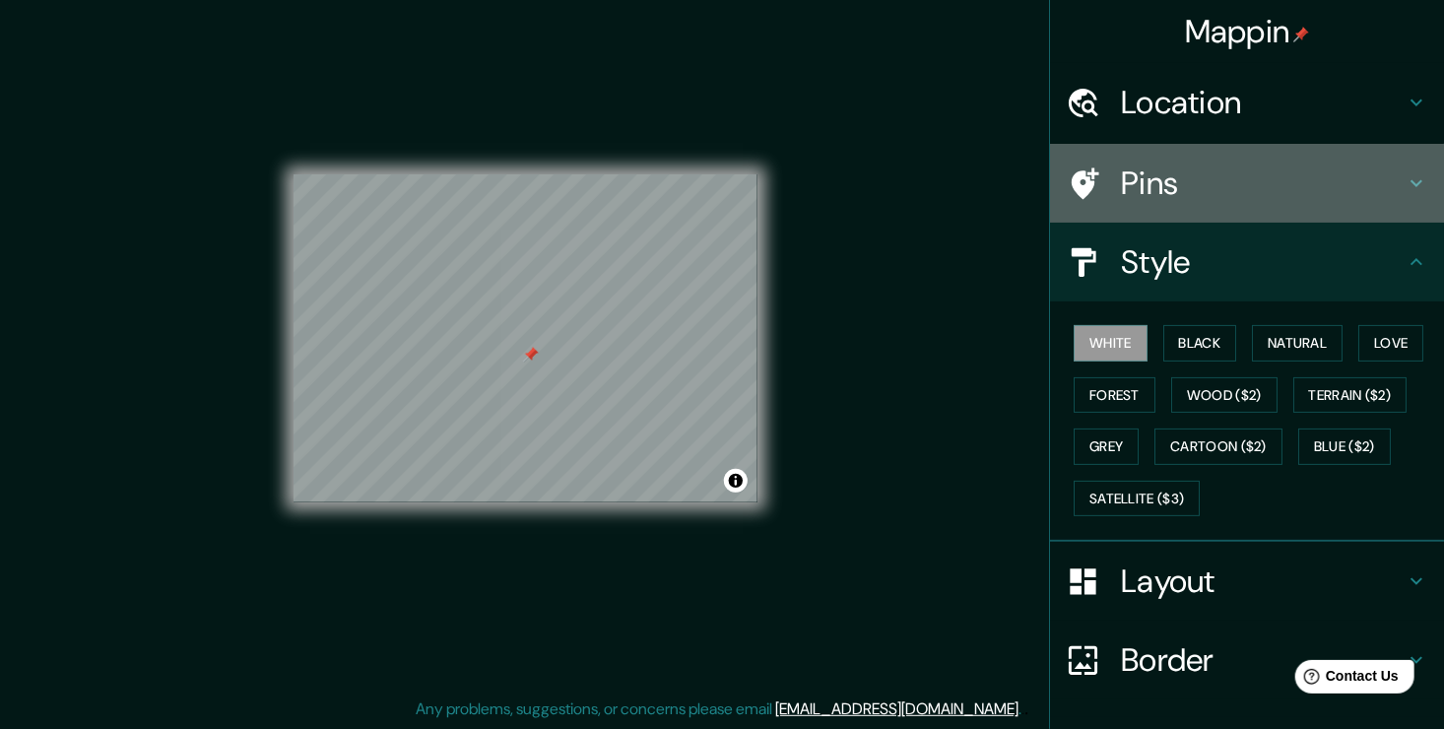
click at [1183, 189] on h4 "Pins" at bounding box center [1263, 182] width 284 height 39
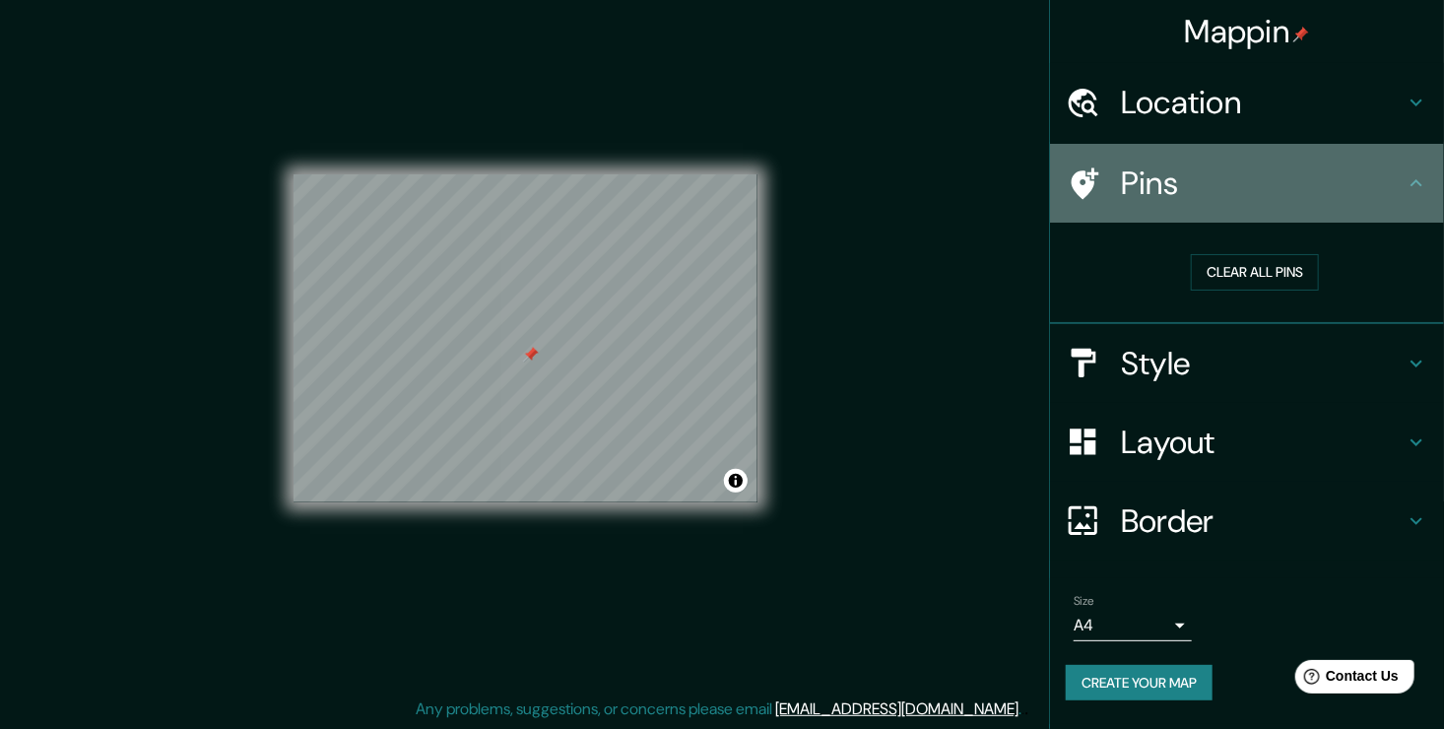
click at [1183, 186] on h4 "Pins" at bounding box center [1263, 182] width 284 height 39
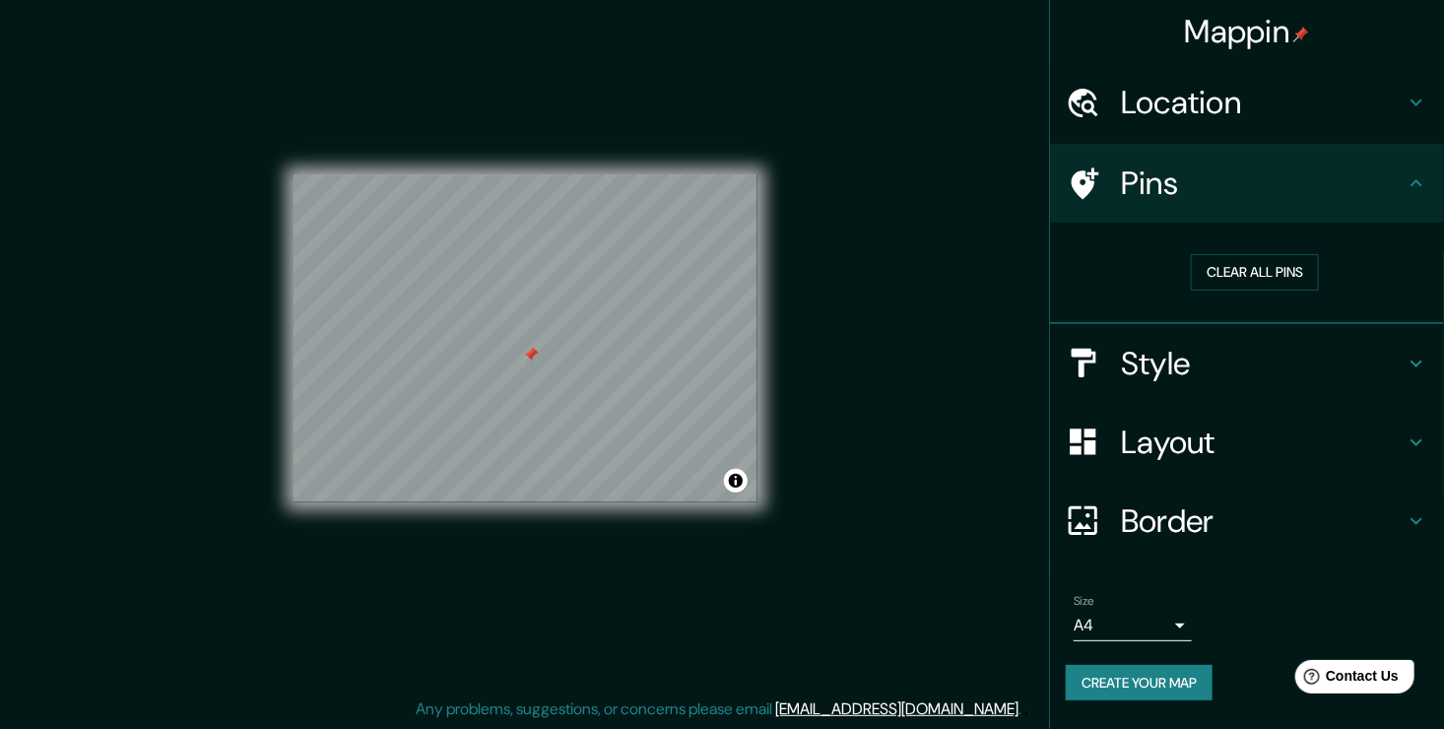
click at [1171, 96] on h4 "Location" at bounding box center [1263, 102] width 284 height 39
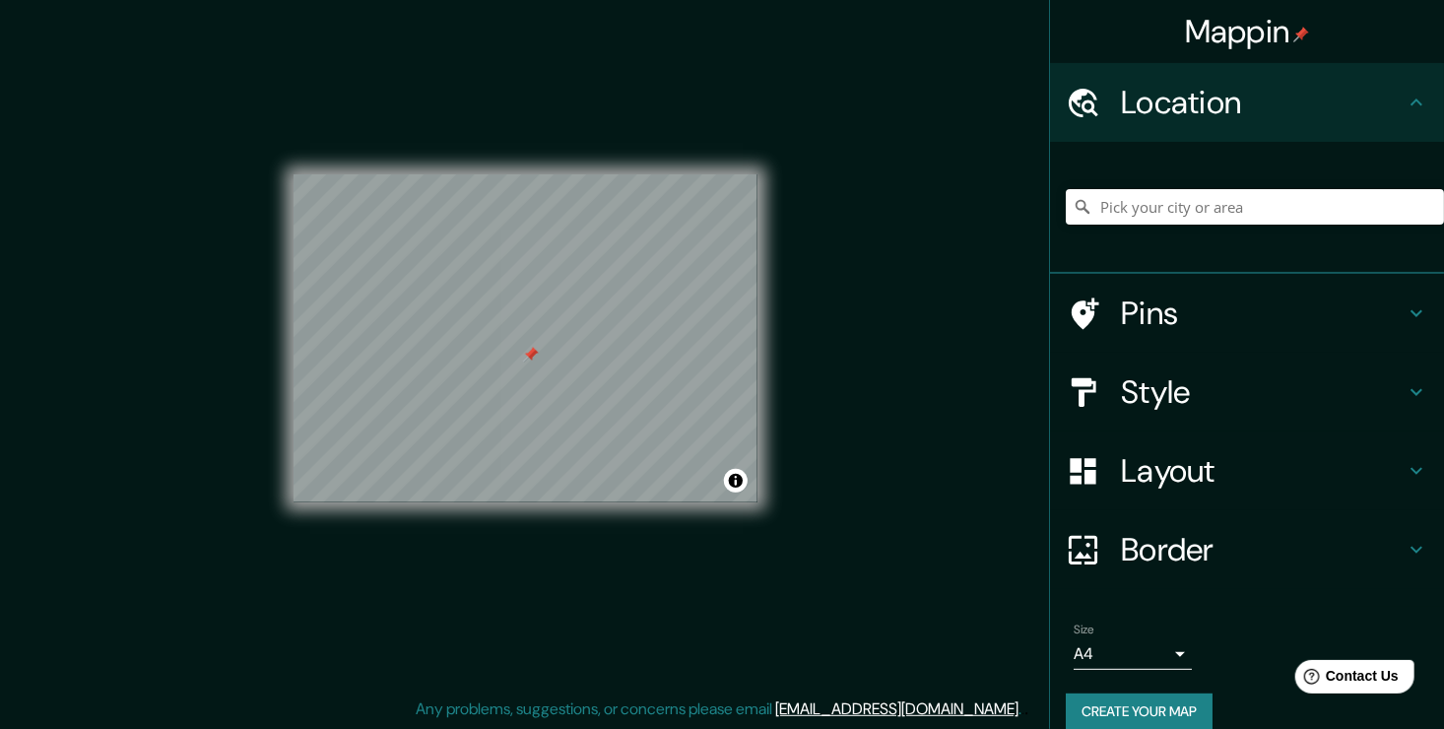
click at [1227, 311] on h4 "Pins" at bounding box center [1263, 313] width 284 height 39
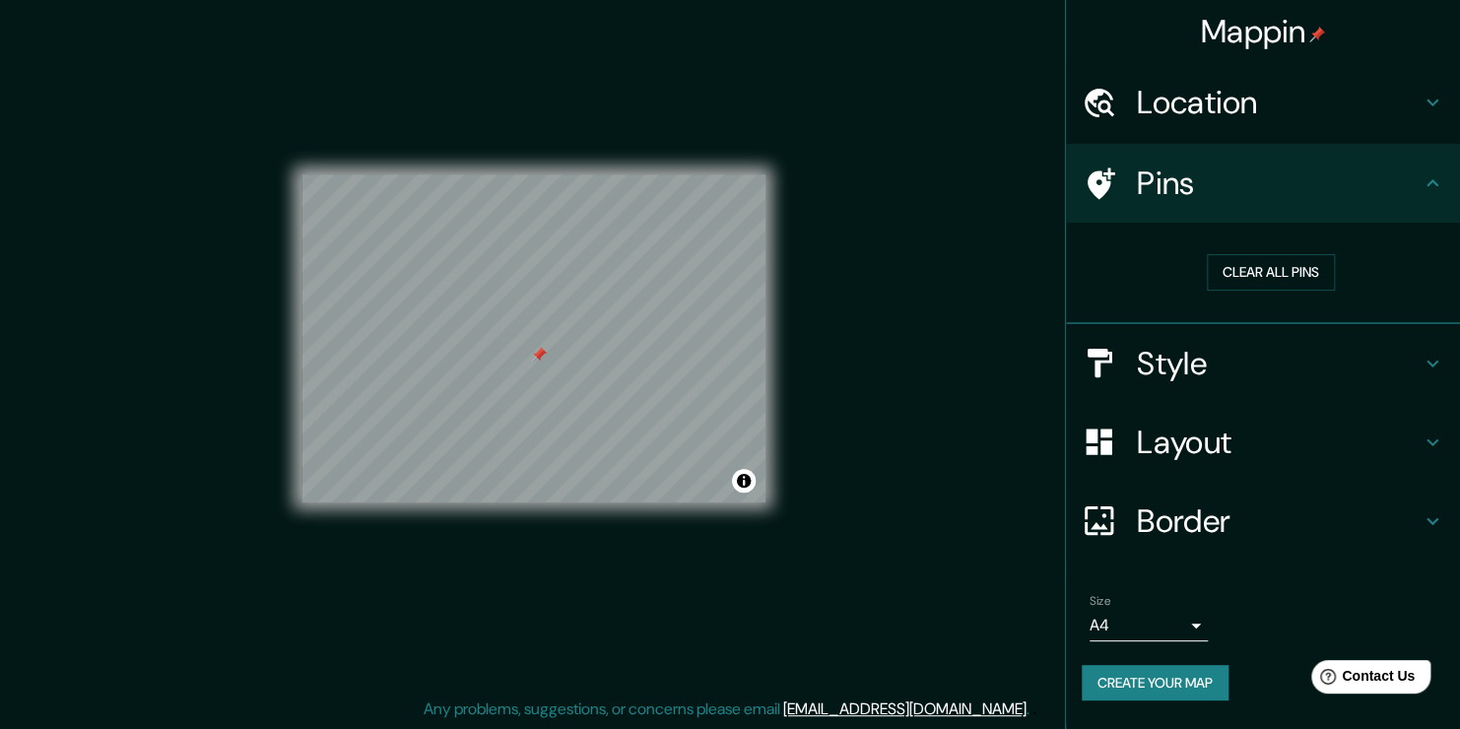
click at [1183, 614] on body "Mappin Location Pins Clear all pins Style Layout Border Choose a border. Hint :…" at bounding box center [730, 342] width 1460 height 729
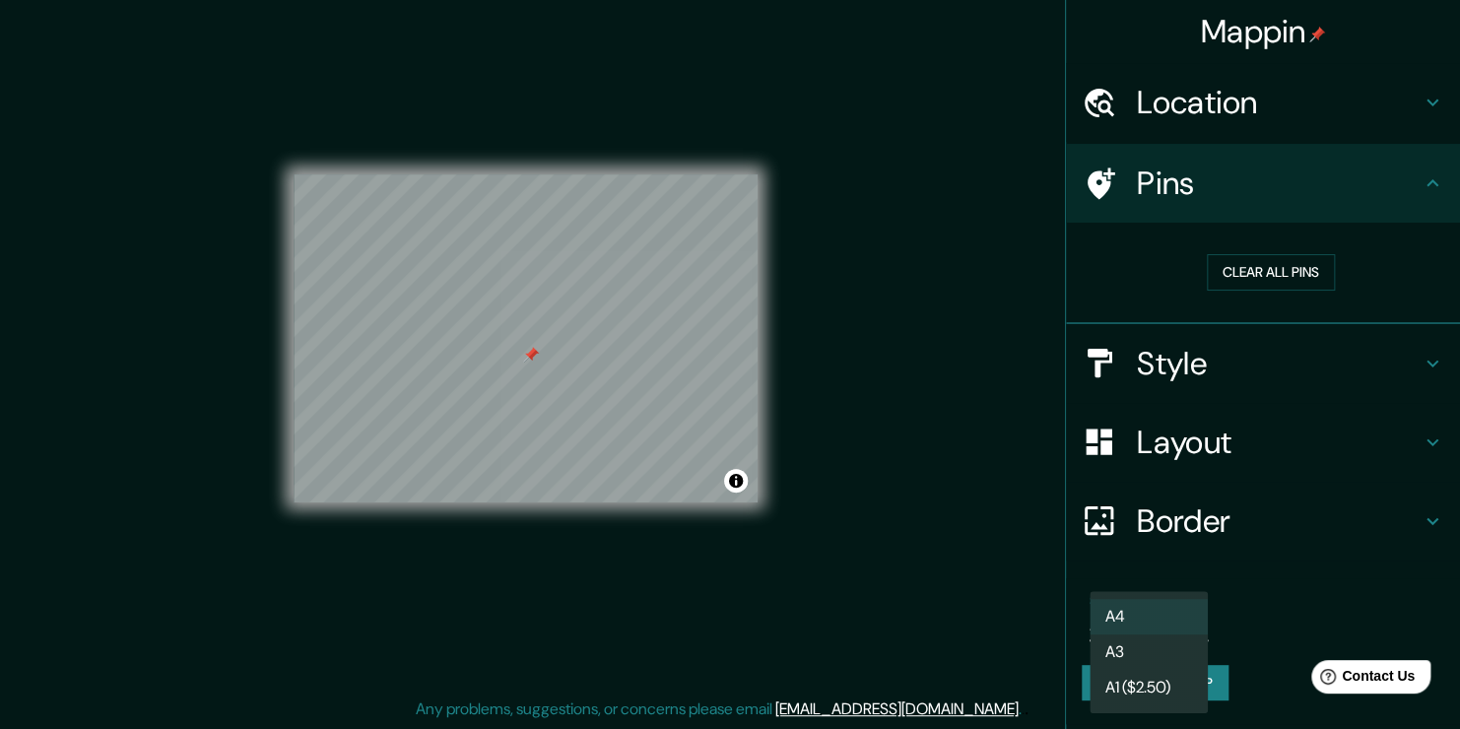
click at [1183, 614] on li "A4" at bounding box center [1148, 616] width 118 height 35
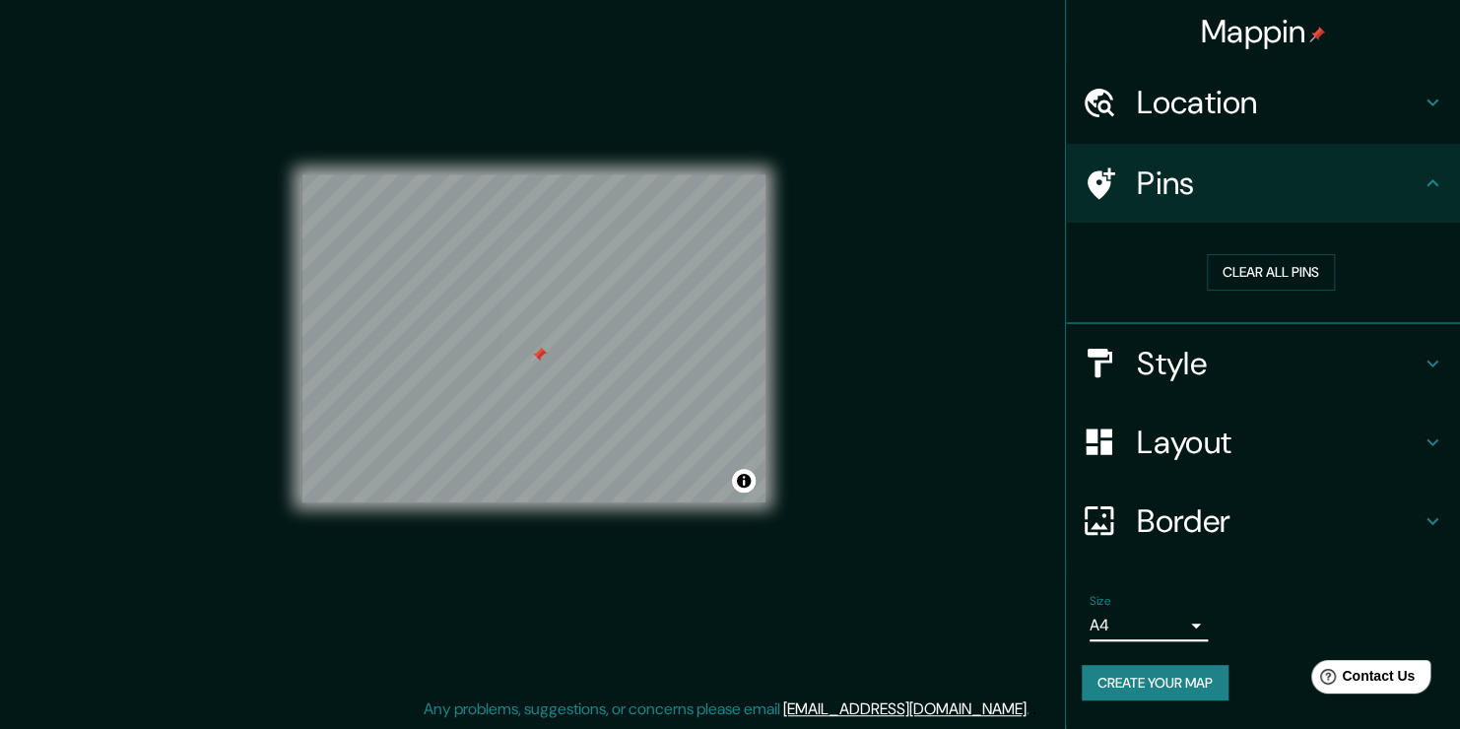
click at [1178, 618] on body "Mappin Location Pins Clear all pins Style Layout Border Choose a border. Hint :…" at bounding box center [730, 342] width 1460 height 729
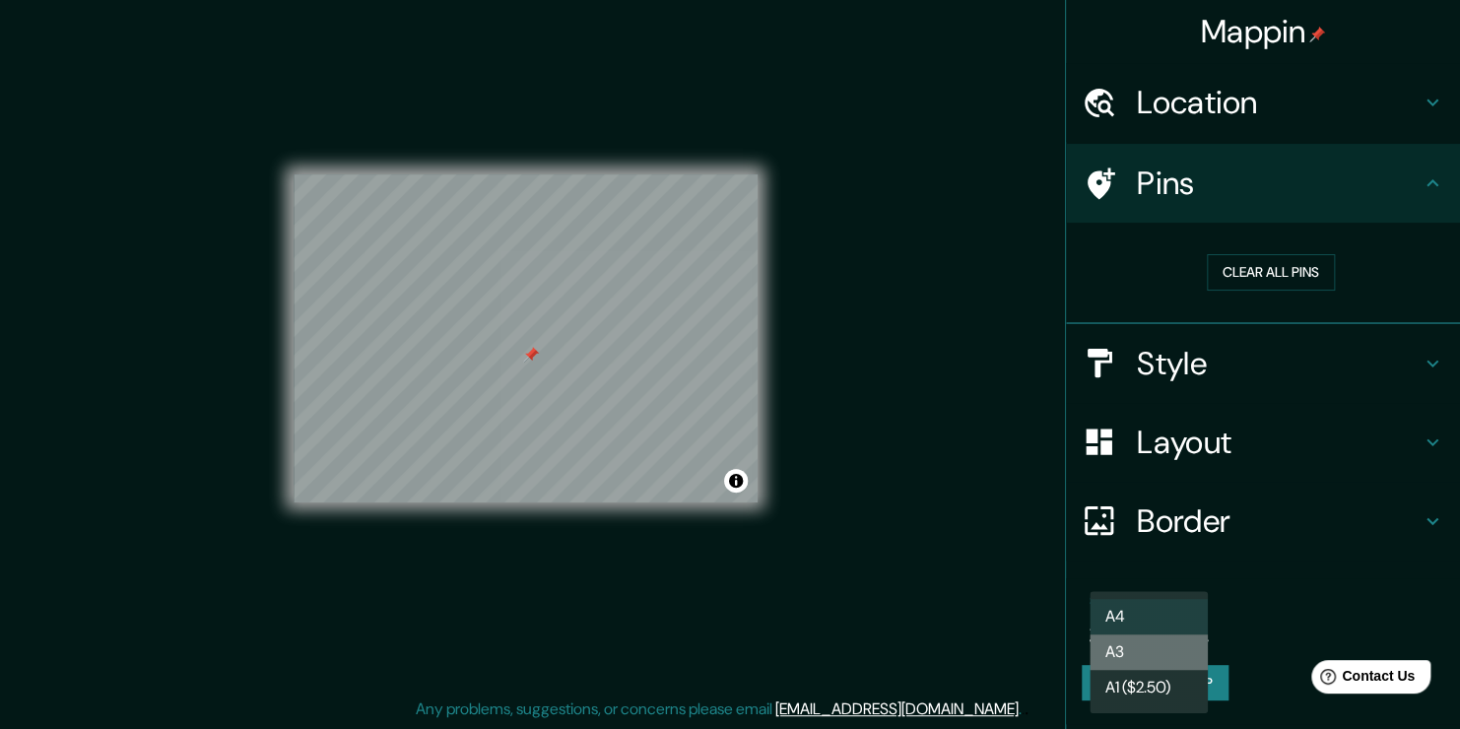
click at [1157, 637] on li "A3" at bounding box center [1148, 651] width 118 height 35
click at [1168, 621] on body "Mappin Location Pins Clear all pins Style Layout Border Choose a border. Hint :…" at bounding box center [730, 342] width 1460 height 729
click at [1157, 627] on li "A4" at bounding box center [1148, 616] width 118 height 35
type input "single"
